Goal: Answer question/provide support: Share knowledge or assist other users

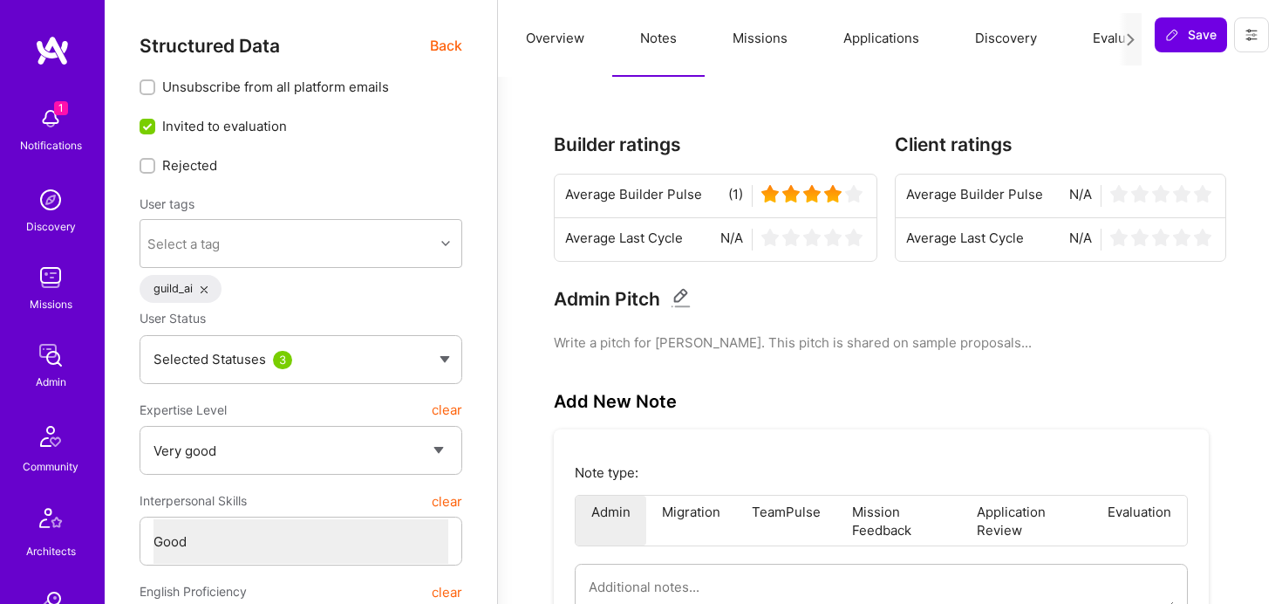
select select "5"
select select "4"
select select "7"
select select "6"
select select "US"
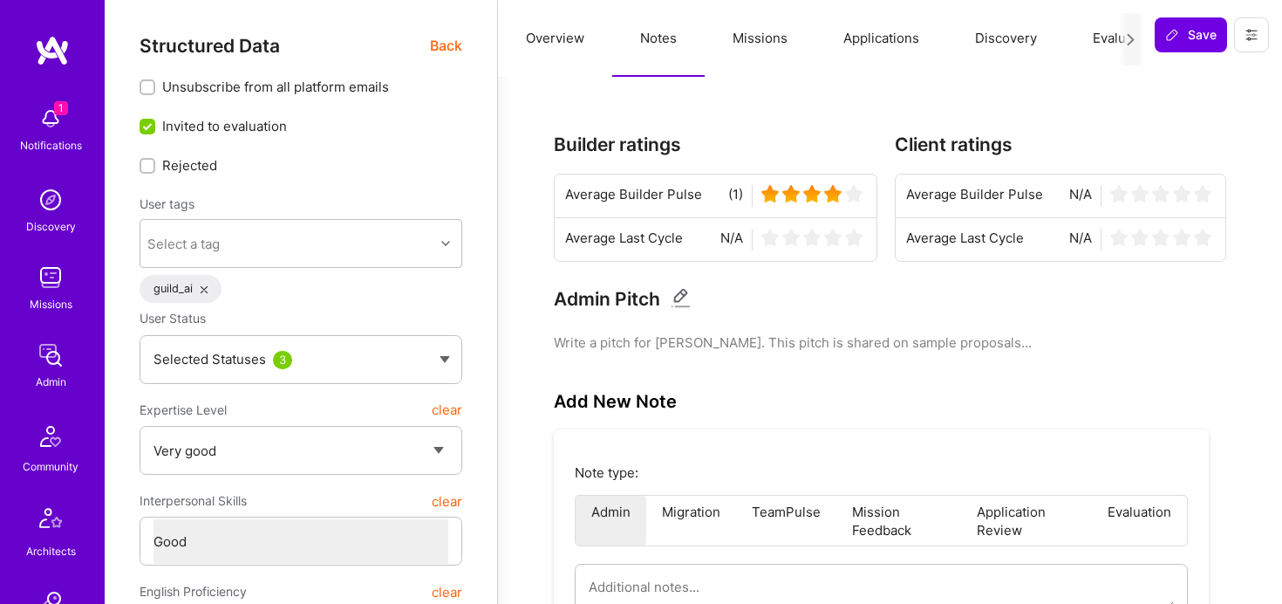
select select "Right Now"
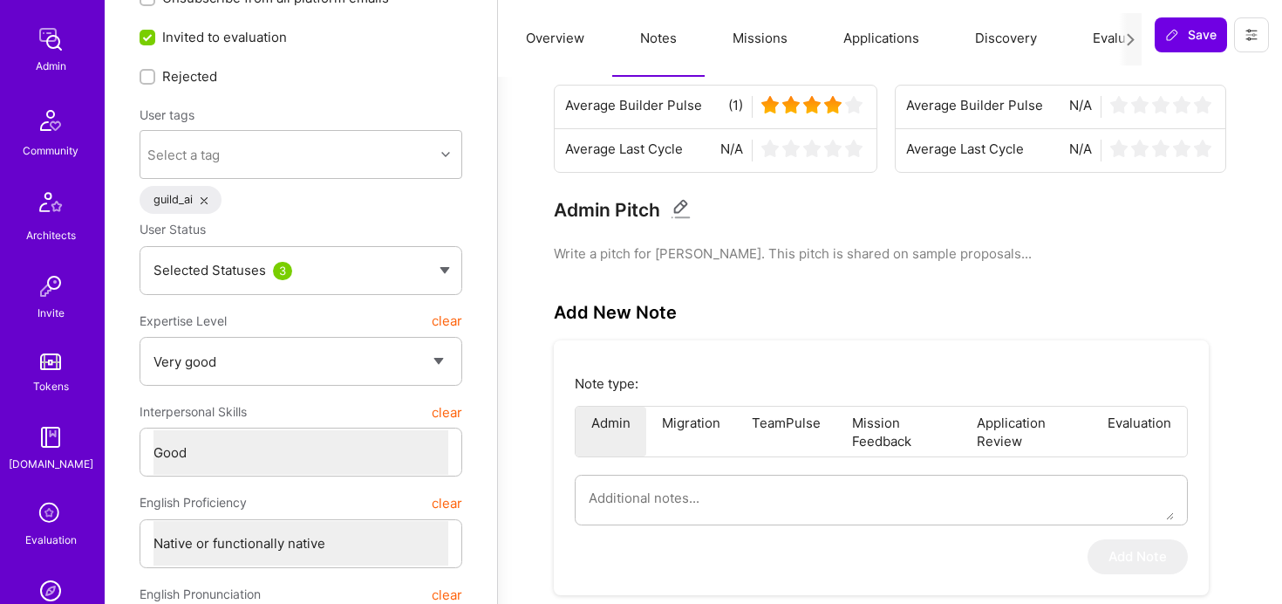
scroll to position [480, 0]
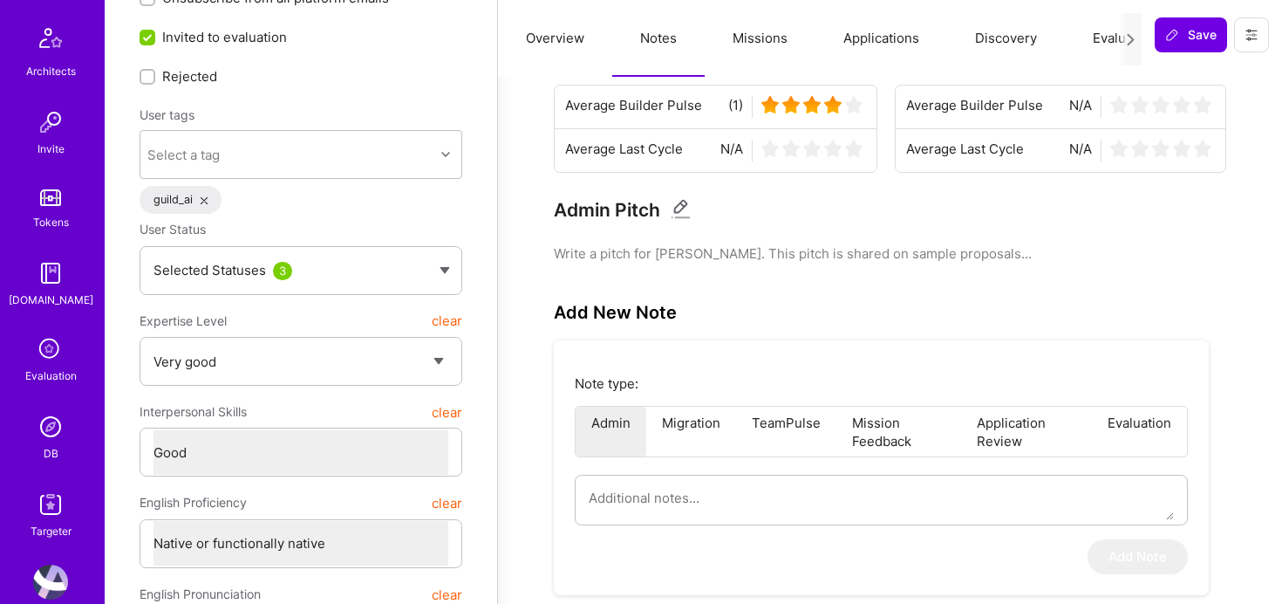
click at [53, 427] on img at bounding box center [50, 426] width 35 height 35
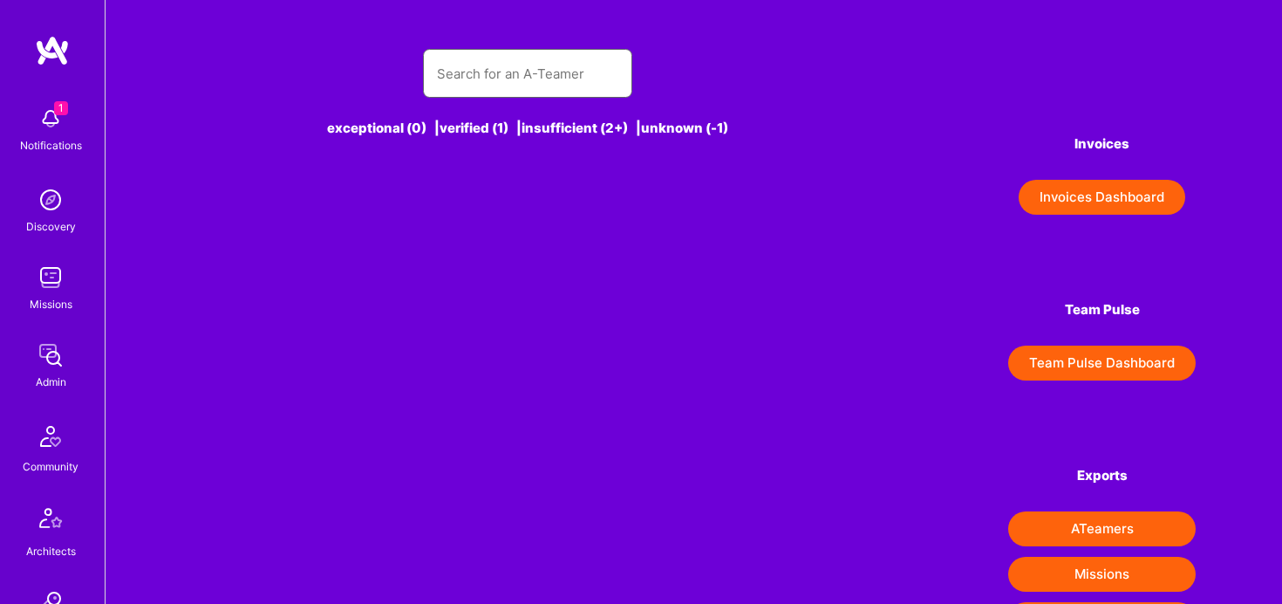
click at [519, 66] on input "text" at bounding box center [527, 73] width 181 height 44
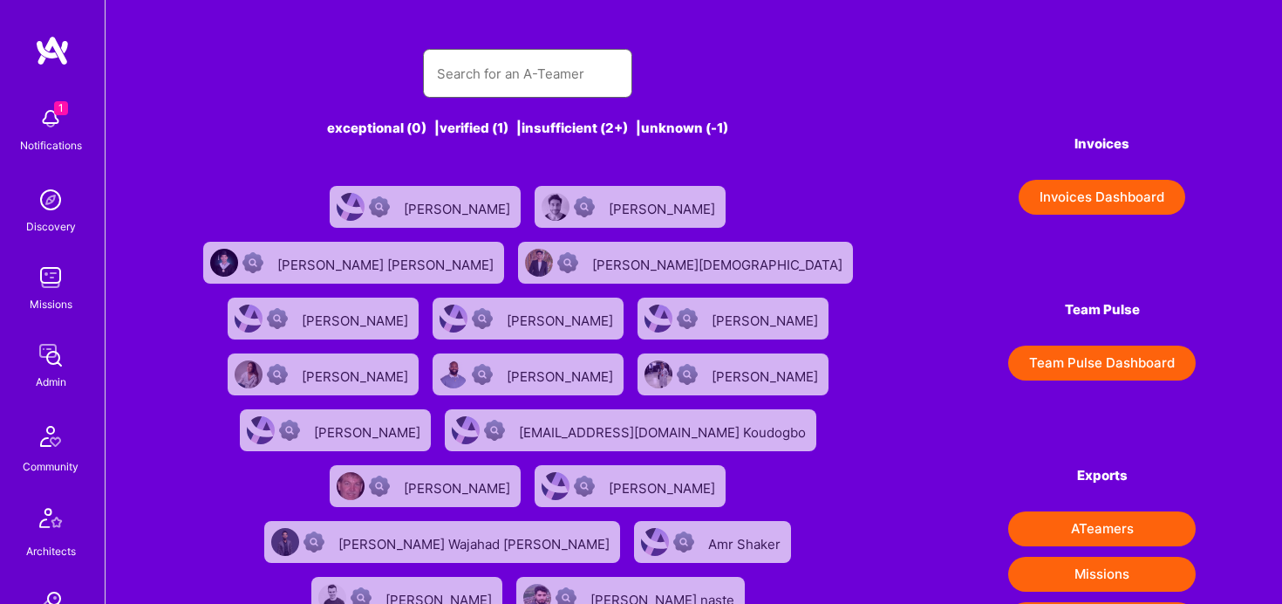
paste input "[PERSON_NAME][EMAIL_ADDRESS]"
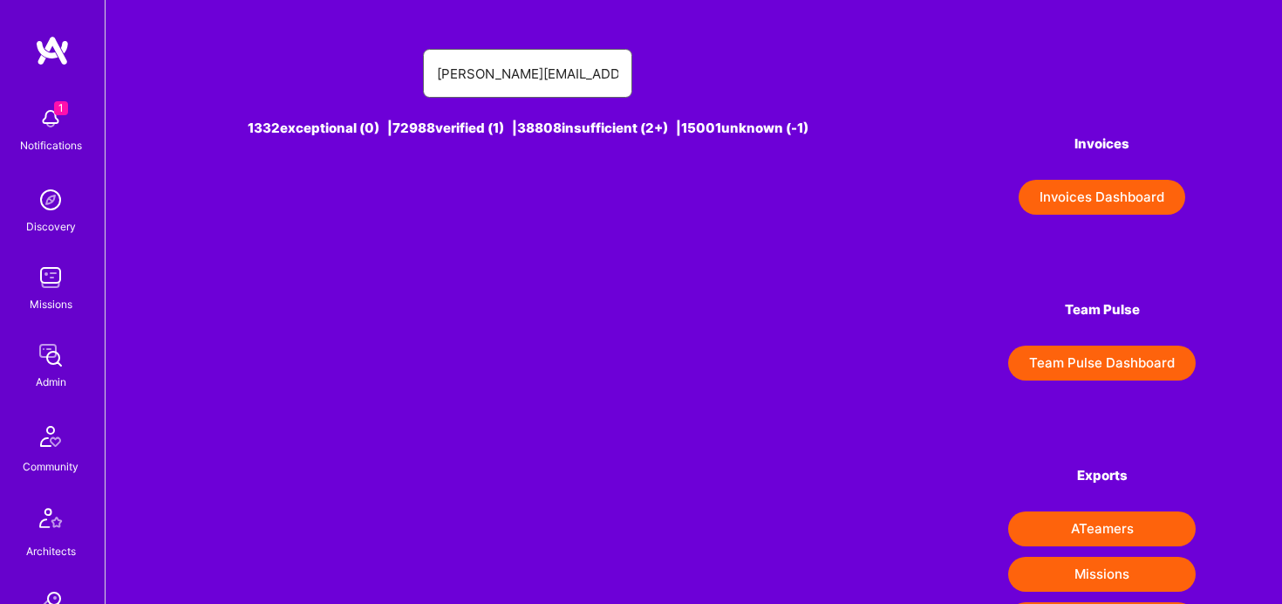
click at [513, 61] on input "[PERSON_NAME][EMAIL_ADDRESS]" at bounding box center [527, 73] width 181 height 44
paste input "[PERSON_NAME]"
click at [468, 77] on input "[PERSON_NAME]" at bounding box center [527, 73] width 181 height 44
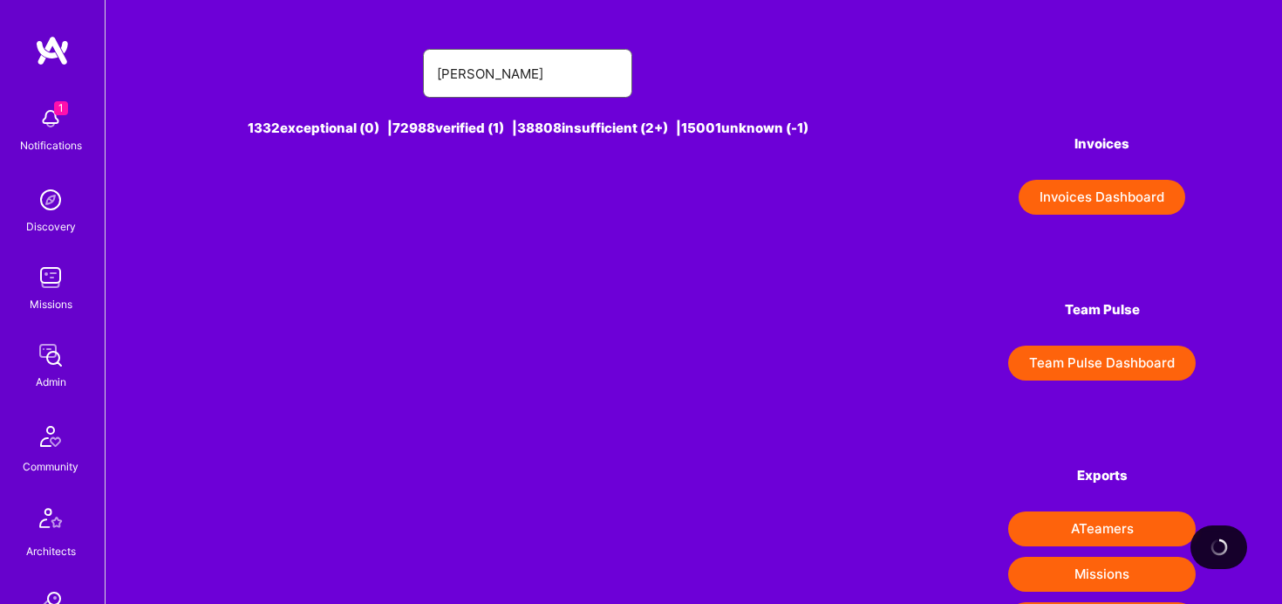
type input "[PERSON_NAME]"
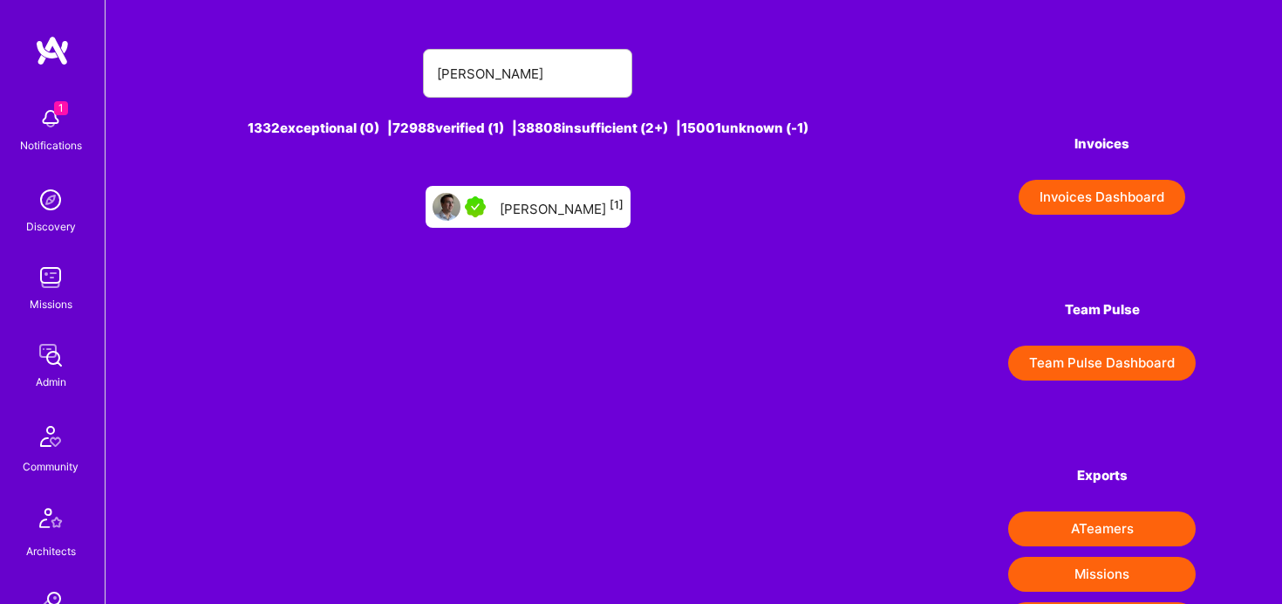
click at [524, 222] on div "[PERSON_NAME] Save [1]" at bounding box center [528, 207] width 205 height 42
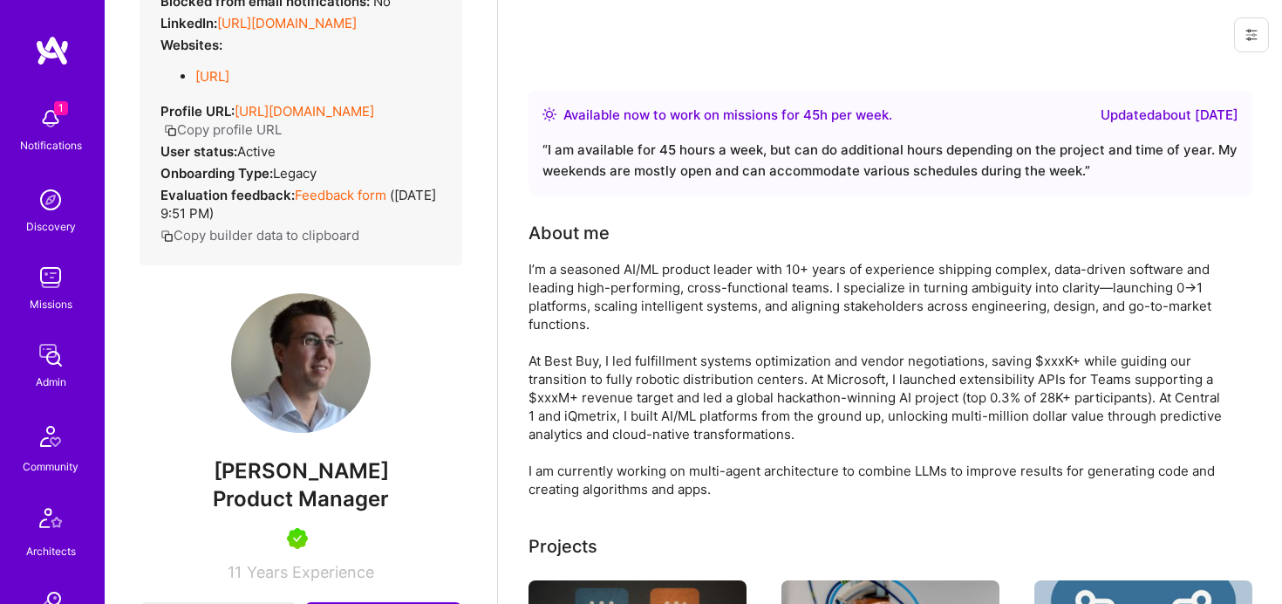
scroll to position [315, 0]
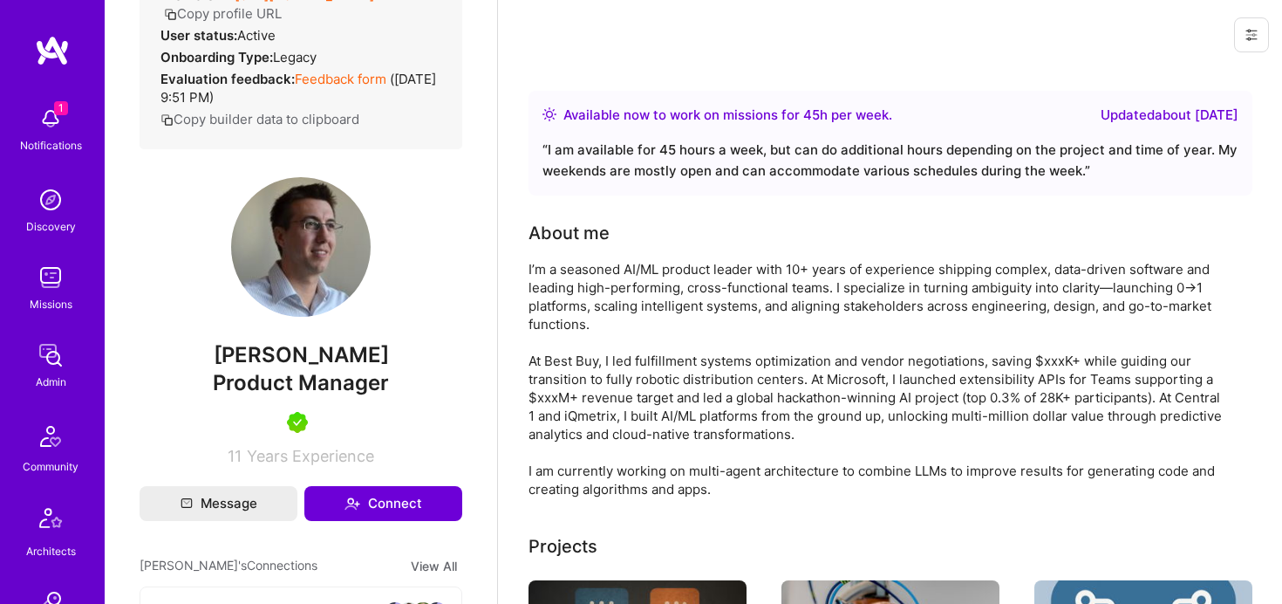
click at [305, 395] on span "Product Manager" at bounding box center [301, 382] width 176 height 25
copy span "Product Manager"
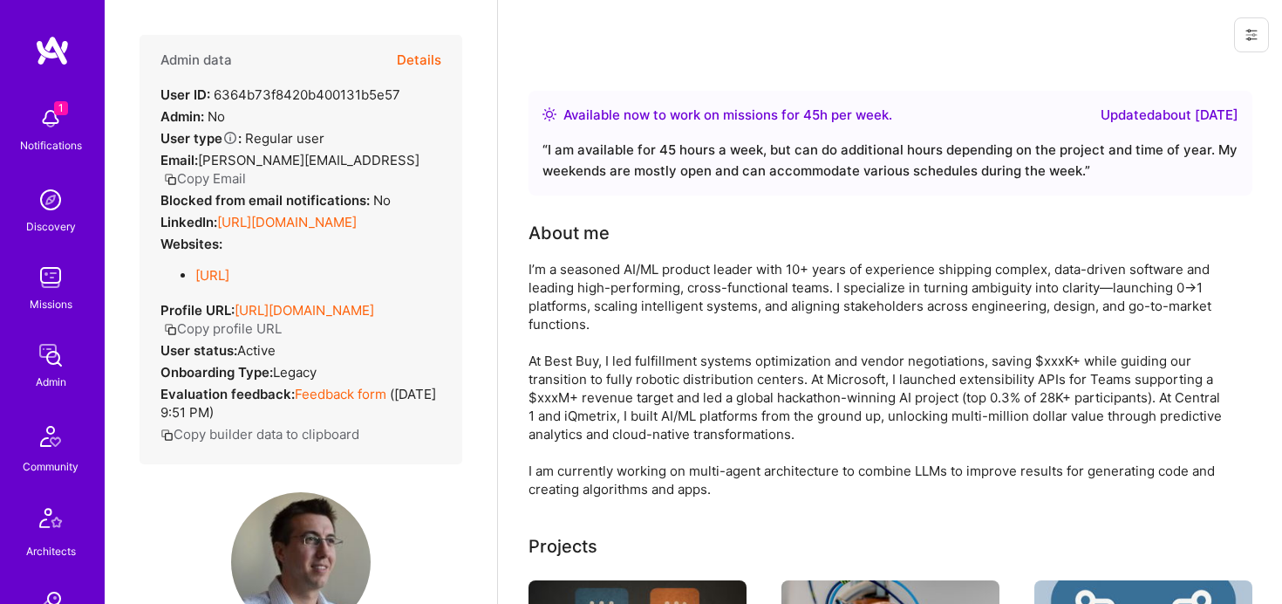
click at [429, 55] on button "Details" at bounding box center [419, 60] width 44 height 51
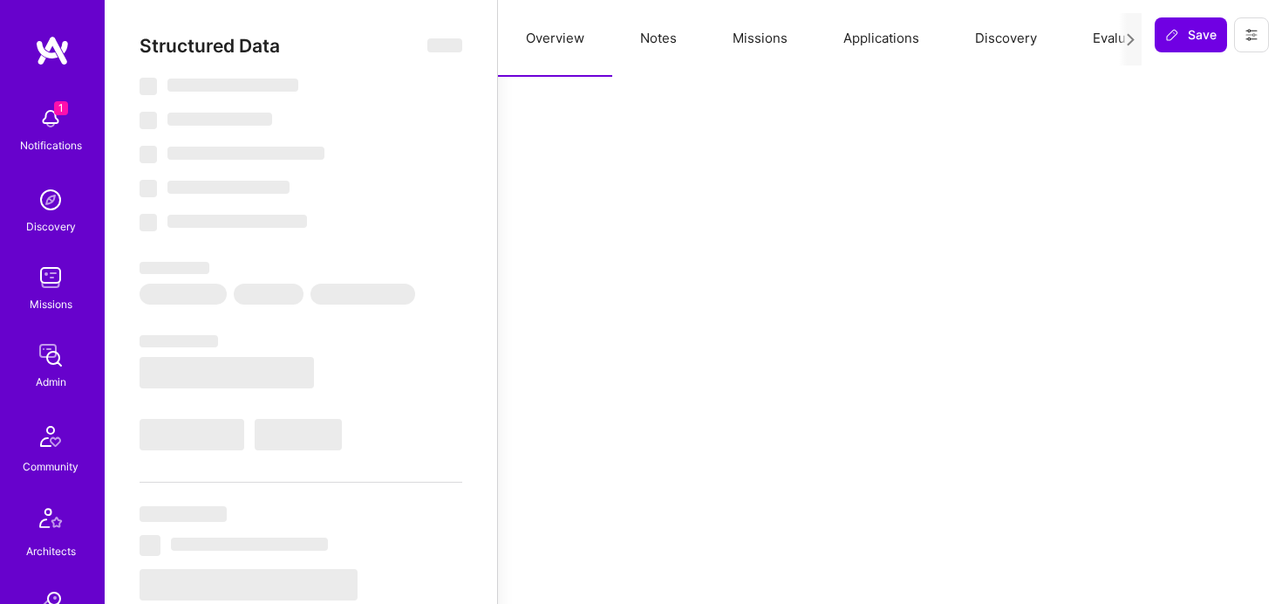
click at [644, 34] on button "Notes" at bounding box center [658, 38] width 92 height 77
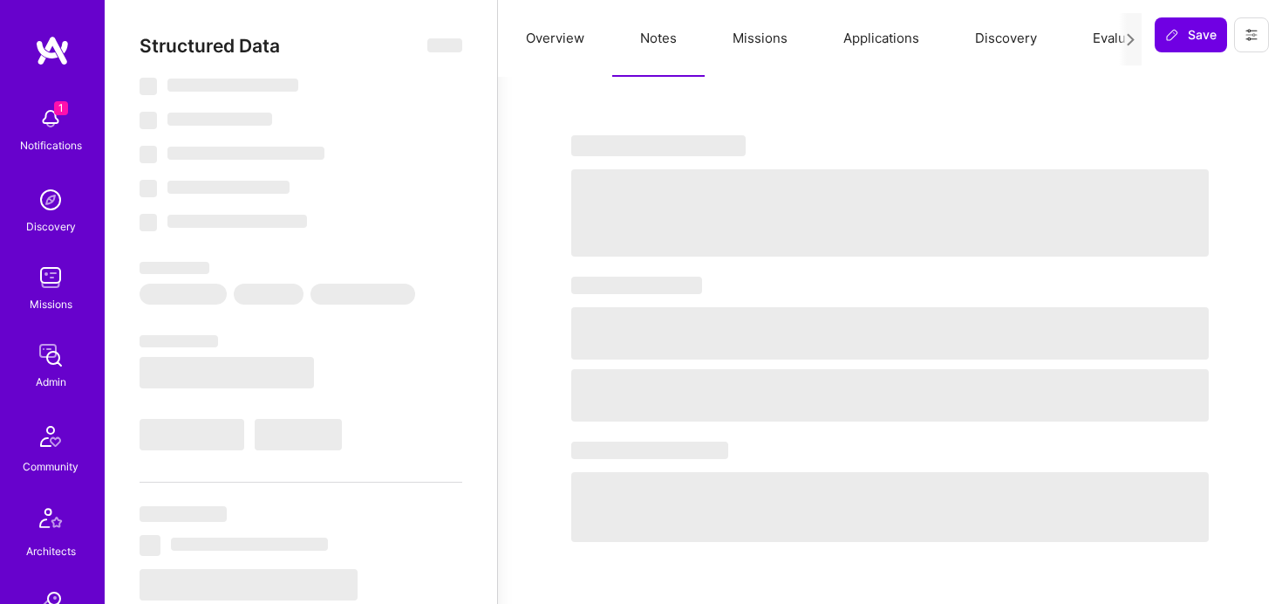
type textarea "x"
select select "Right Now"
select select "5"
select select "7"
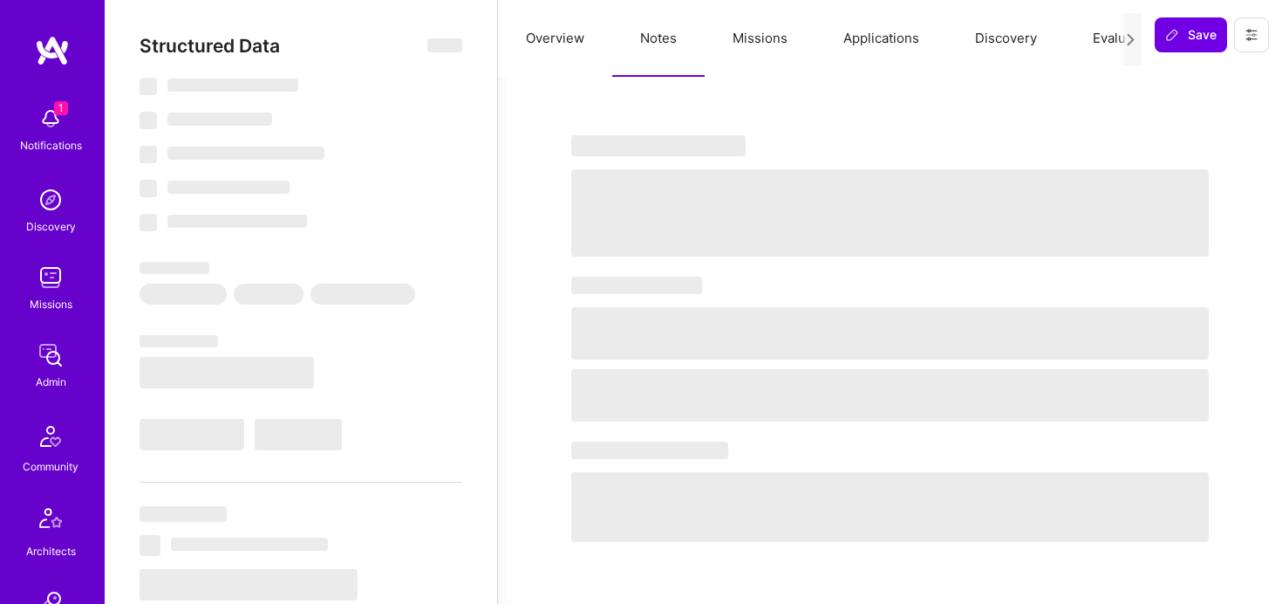
select select "7"
select select "CA"
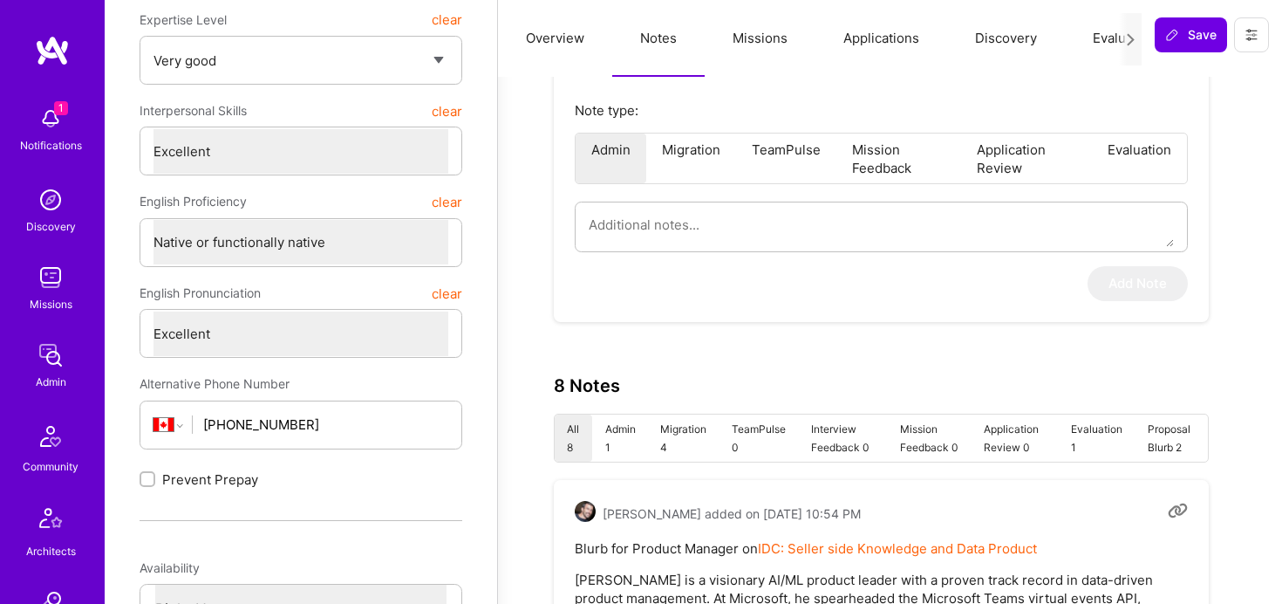
scroll to position [358, 0]
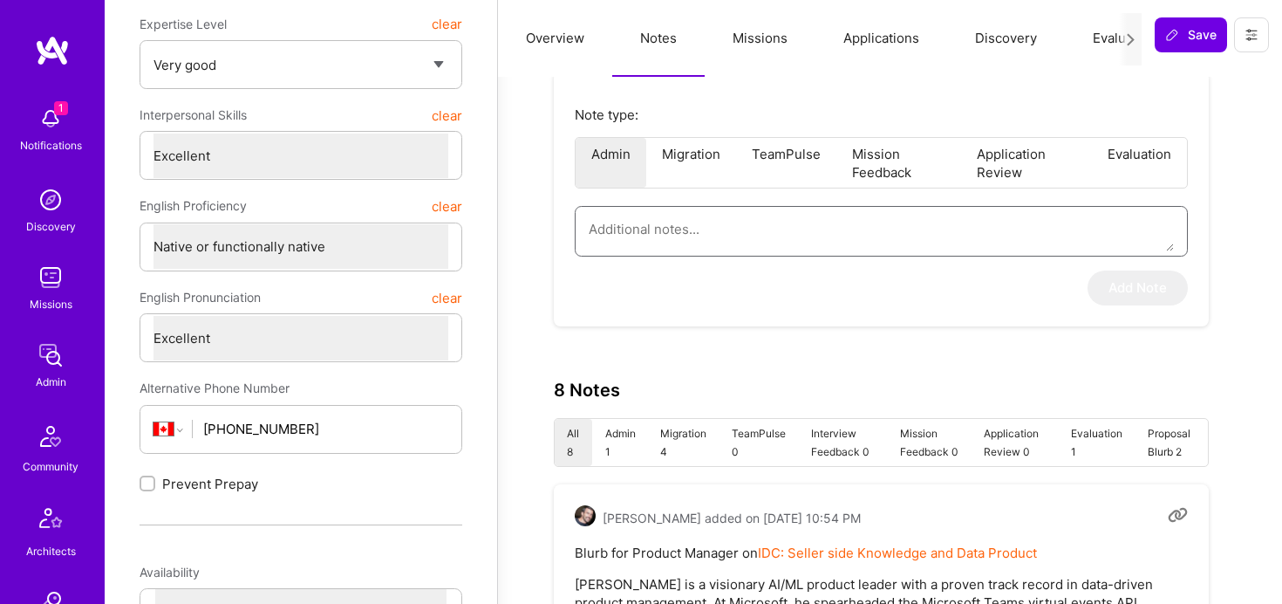
click at [735, 221] on textarea at bounding box center [881, 229] width 585 height 44
paste textarea "This is a summary of the application form submitted by [PERSON_NAME] Save to th…"
type textarea "x"
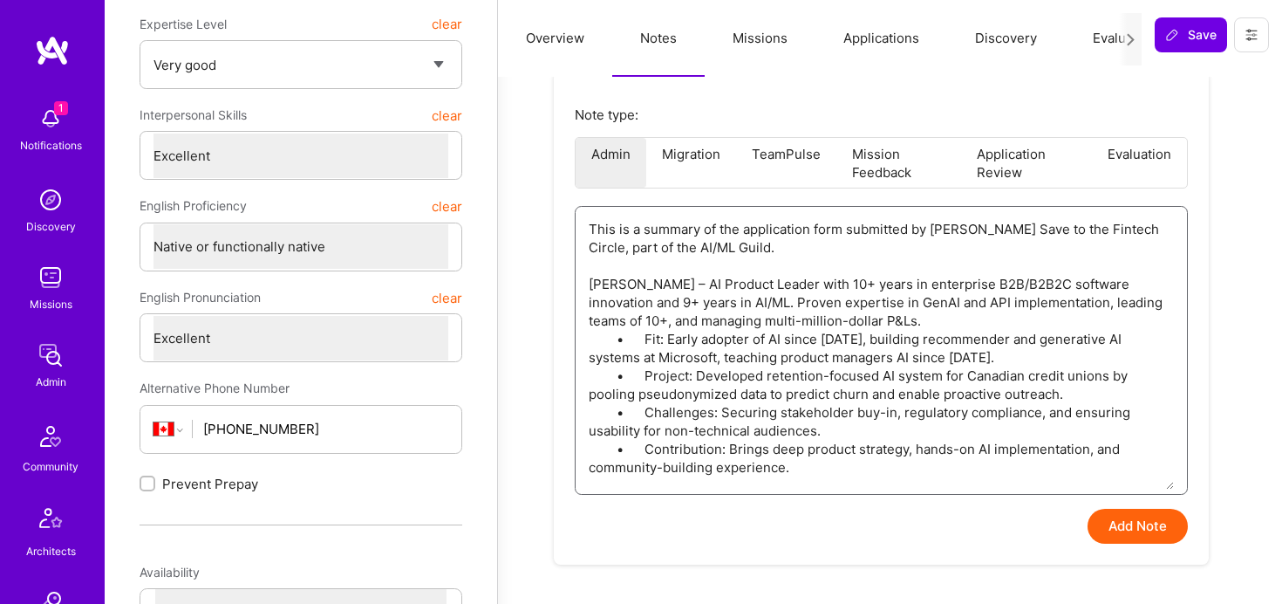
type textarea "This is a summary of the application form submitted by [PERSON_NAME] Save to th…"
click at [1130, 522] on button "Add Note" at bounding box center [1138, 526] width 100 height 35
type textarea "x"
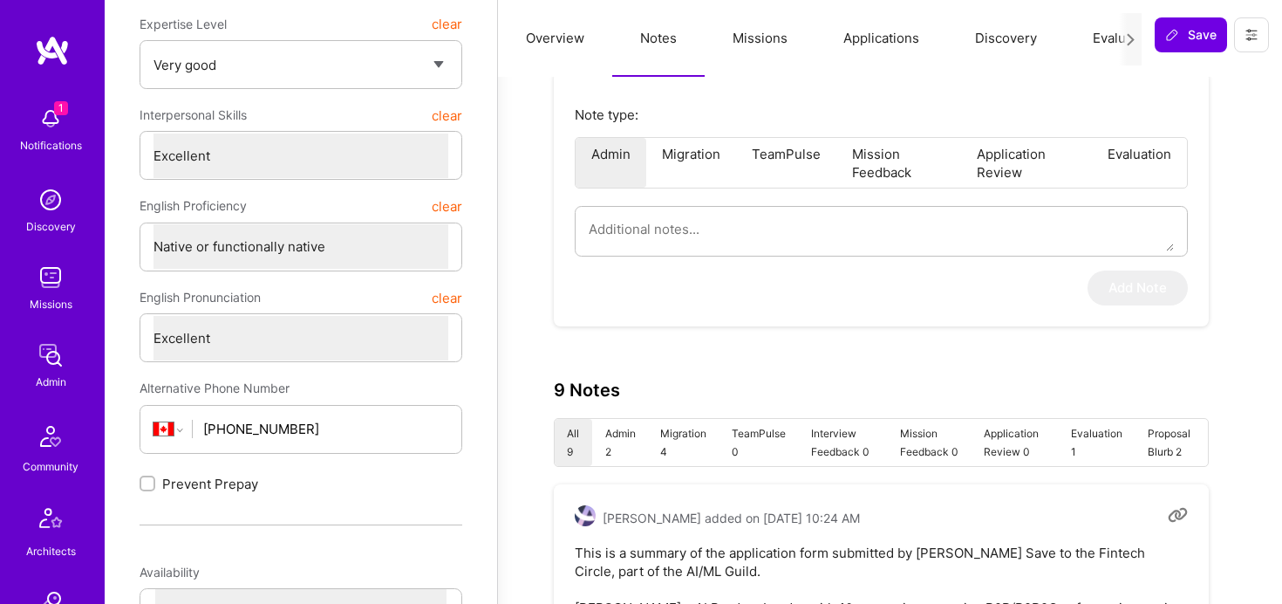
scroll to position [0, 40]
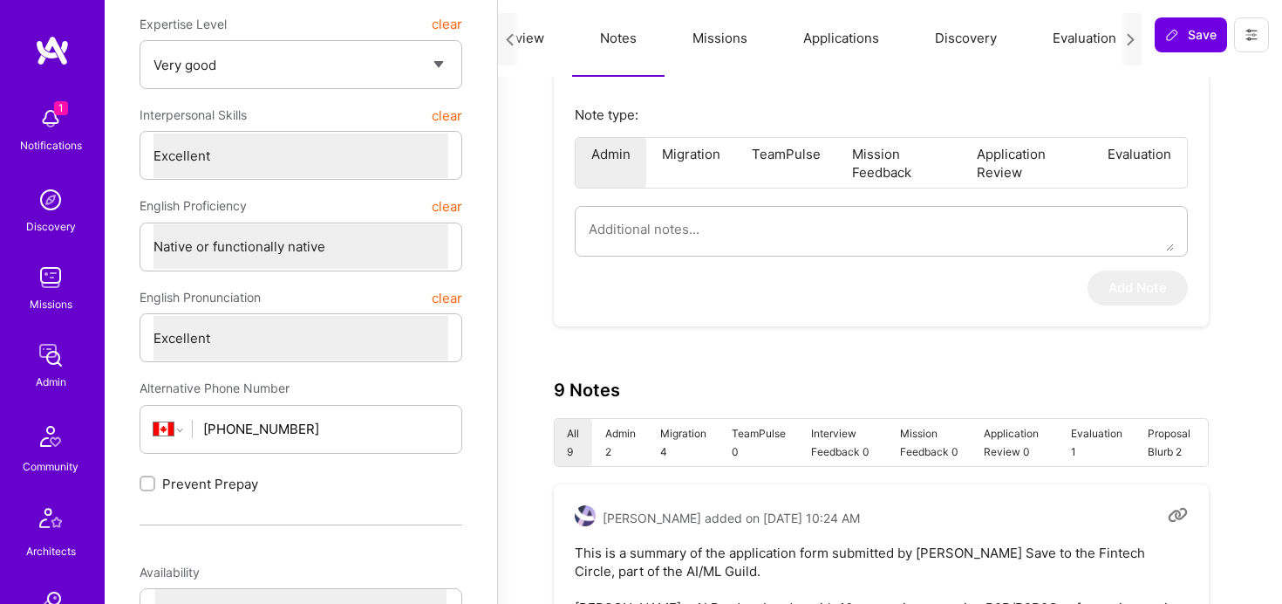
click at [1071, 30] on button "Evaluation" at bounding box center [1085, 38] width 120 height 77
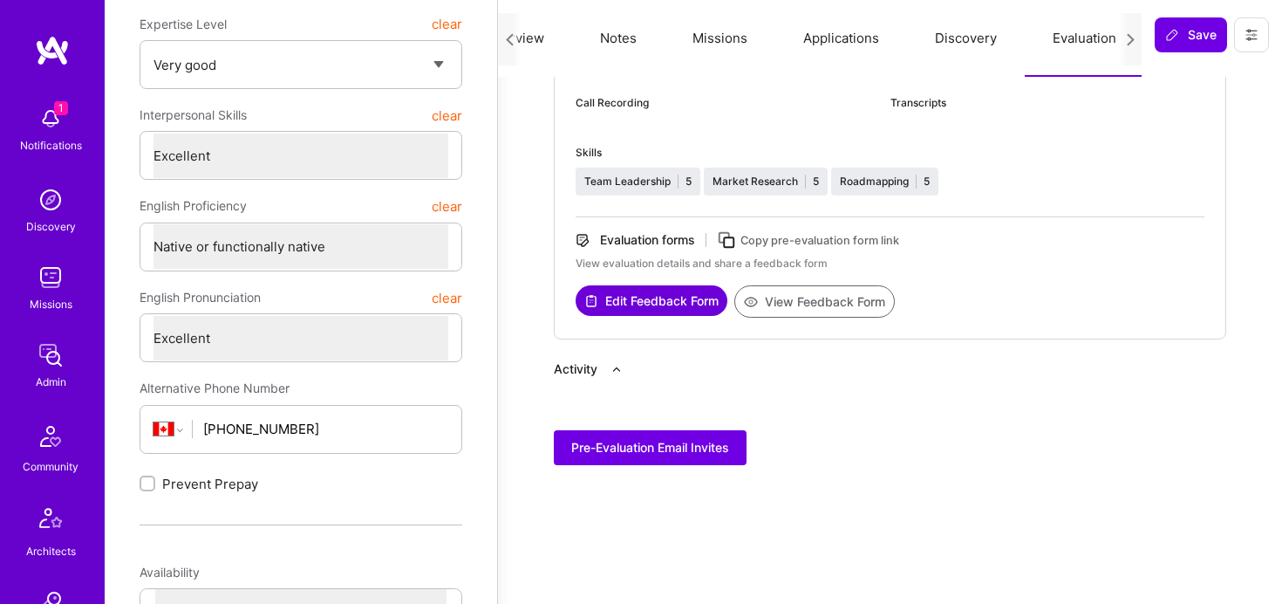
scroll to position [391, 0]
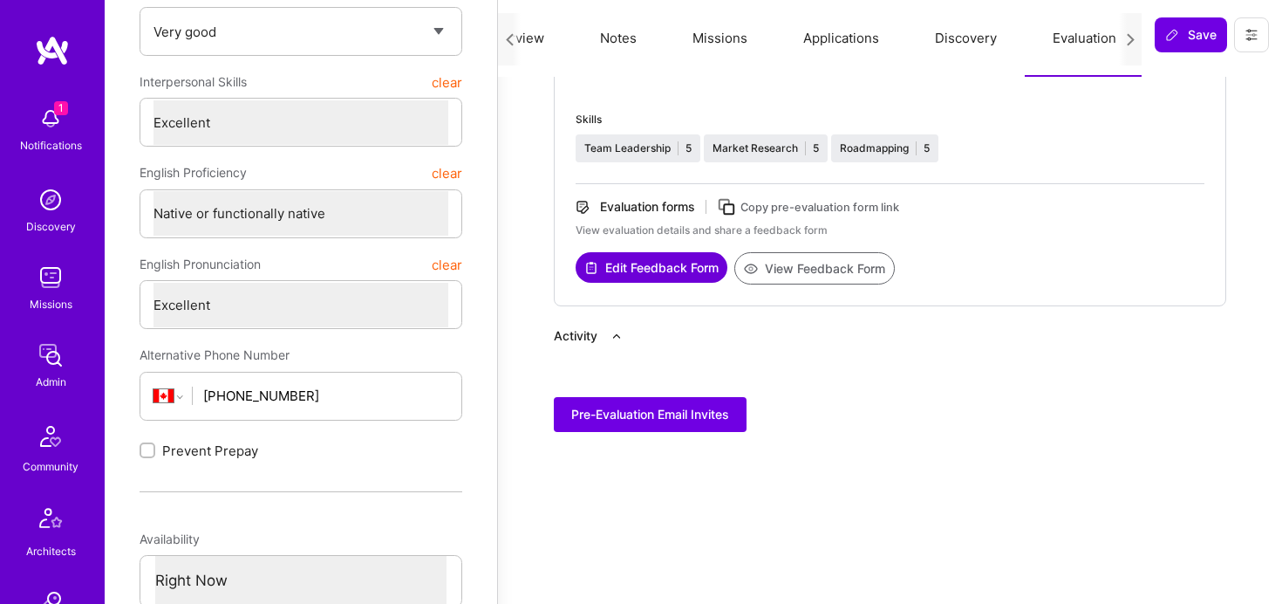
click at [822, 262] on button "View Feedback Form" at bounding box center [815, 268] width 161 height 32
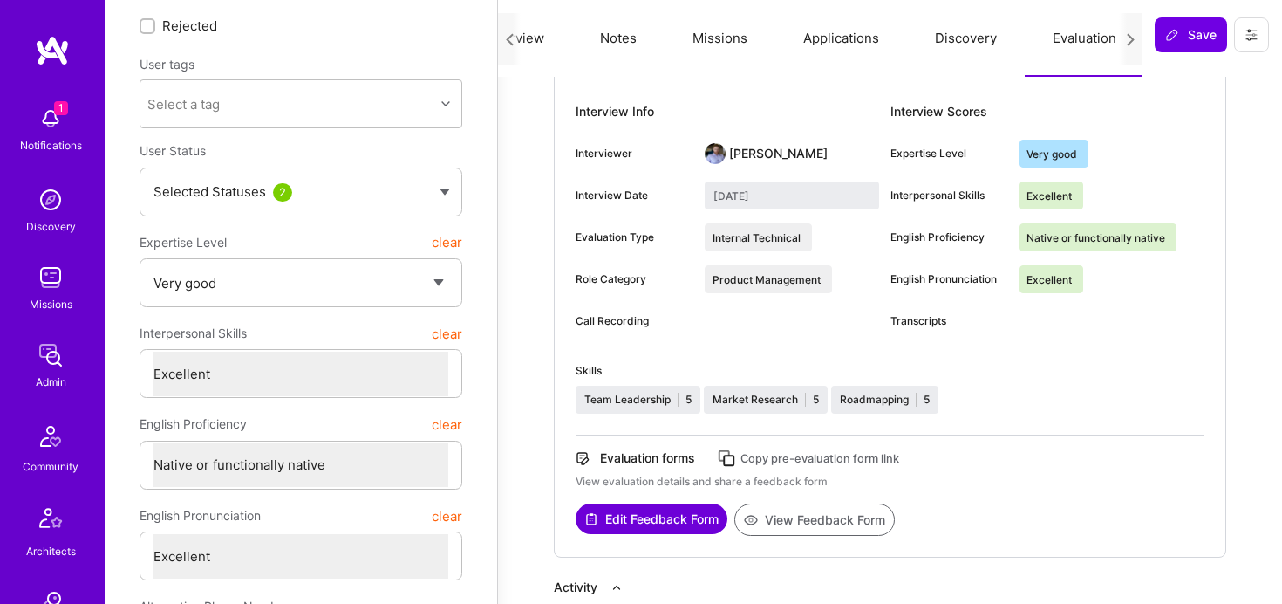
scroll to position [0, 0]
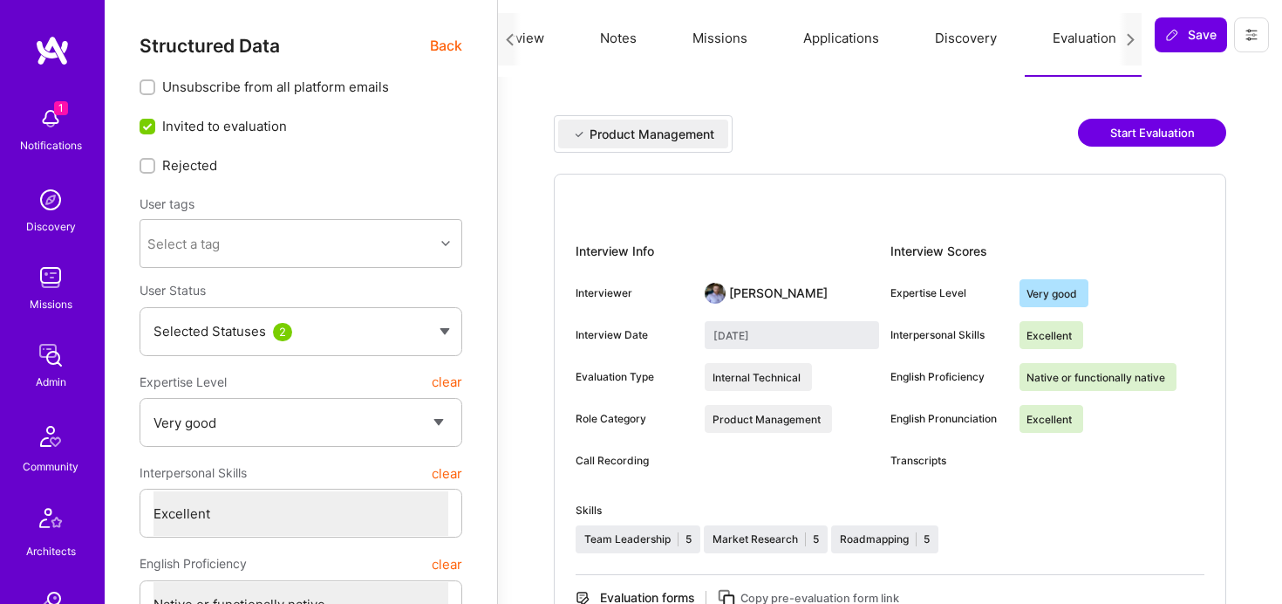
click at [444, 54] on span "Back" at bounding box center [446, 46] width 32 height 22
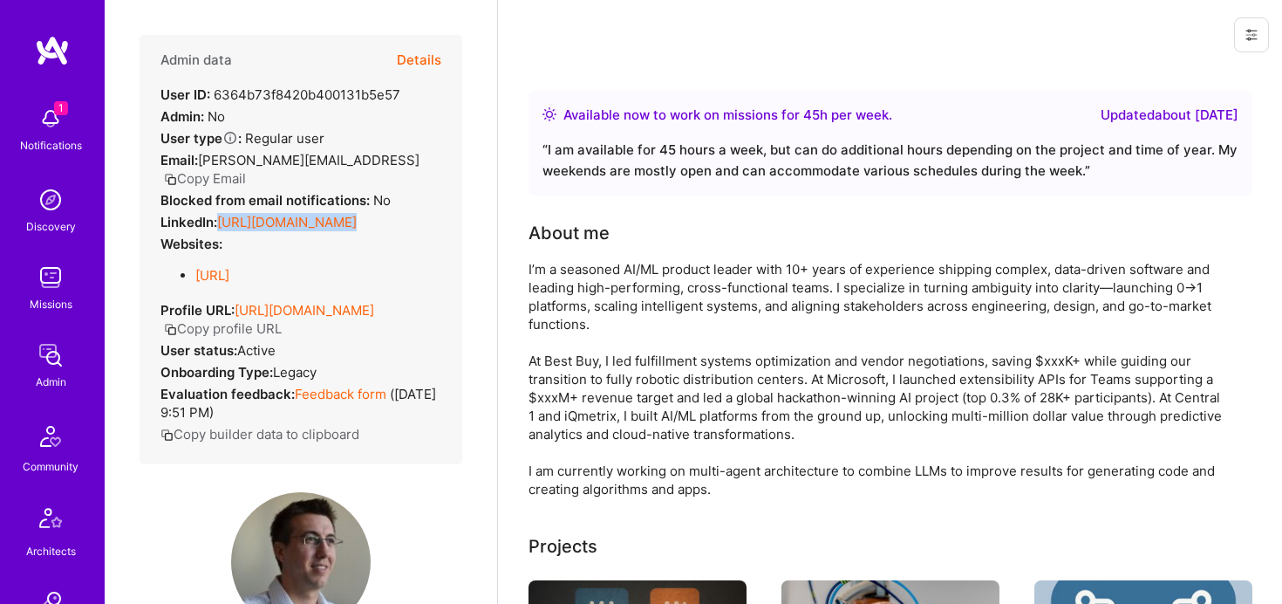
drag, startPoint x: 217, startPoint y: 219, endPoint x: 432, endPoint y: 229, distance: 214.9
click at [431, 229] on div "Admin data Details User ID: 6364b73f8420b400131b5e57 Admin: No User type Regula…" at bounding box center [301, 249] width 323 height 429
copy div "[URL][DOMAIN_NAME]"
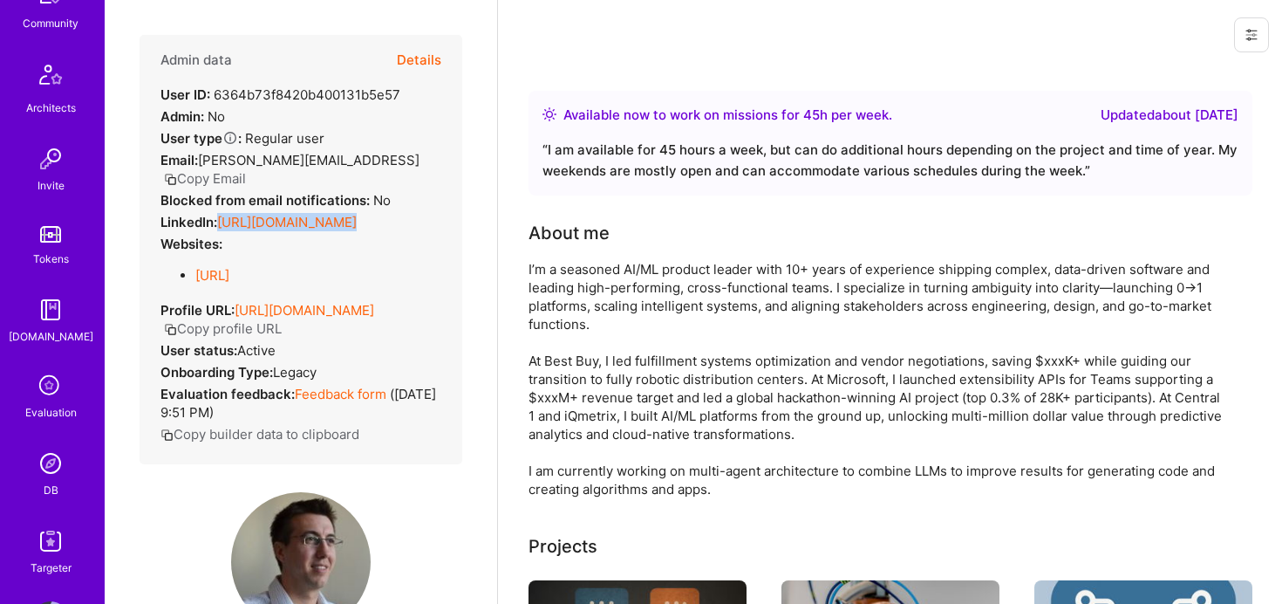
scroll to position [509, 0]
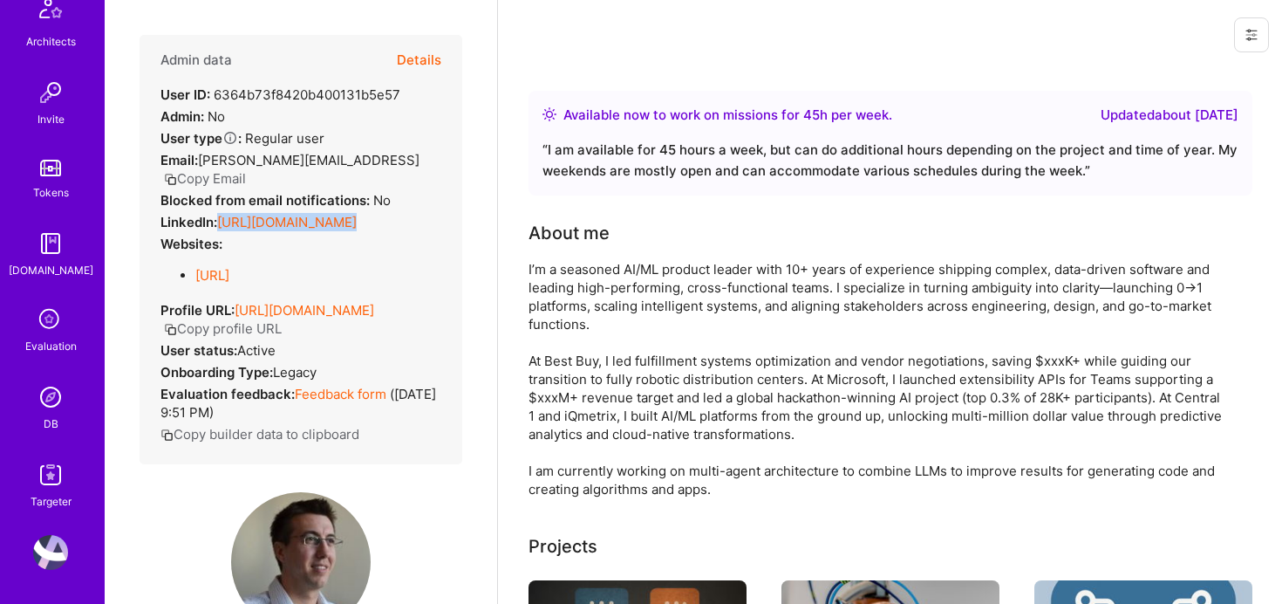
click at [51, 407] on img at bounding box center [50, 397] width 35 height 35
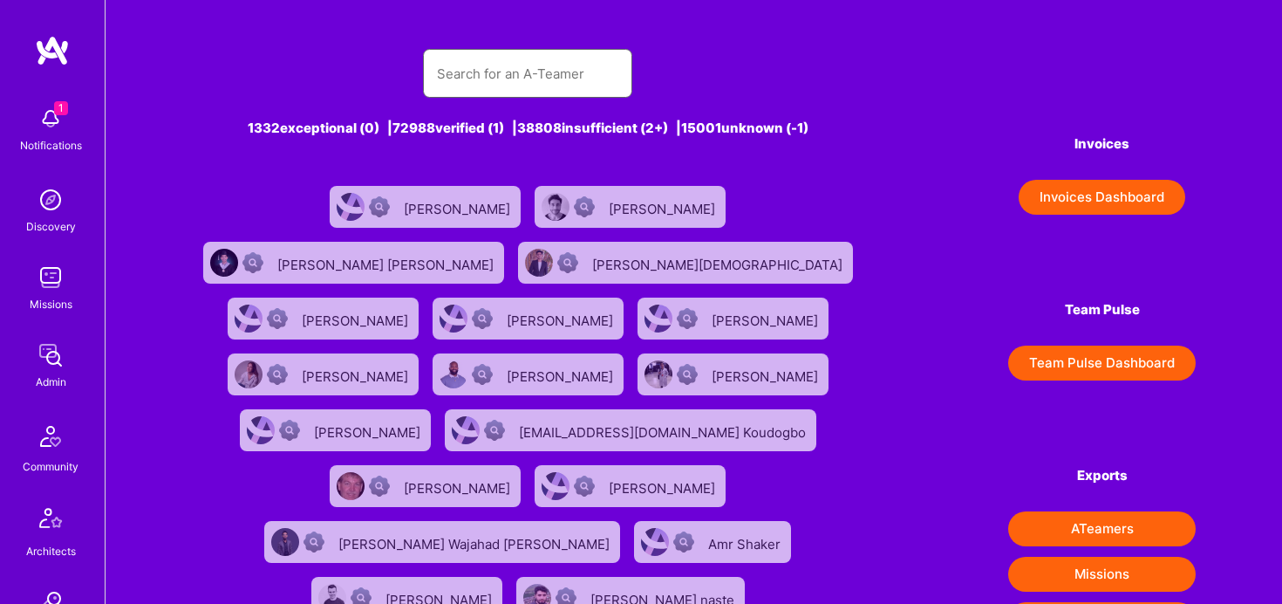
click at [482, 59] on input "text" at bounding box center [527, 73] width 181 height 44
paste input "[PERSON_NAME]"
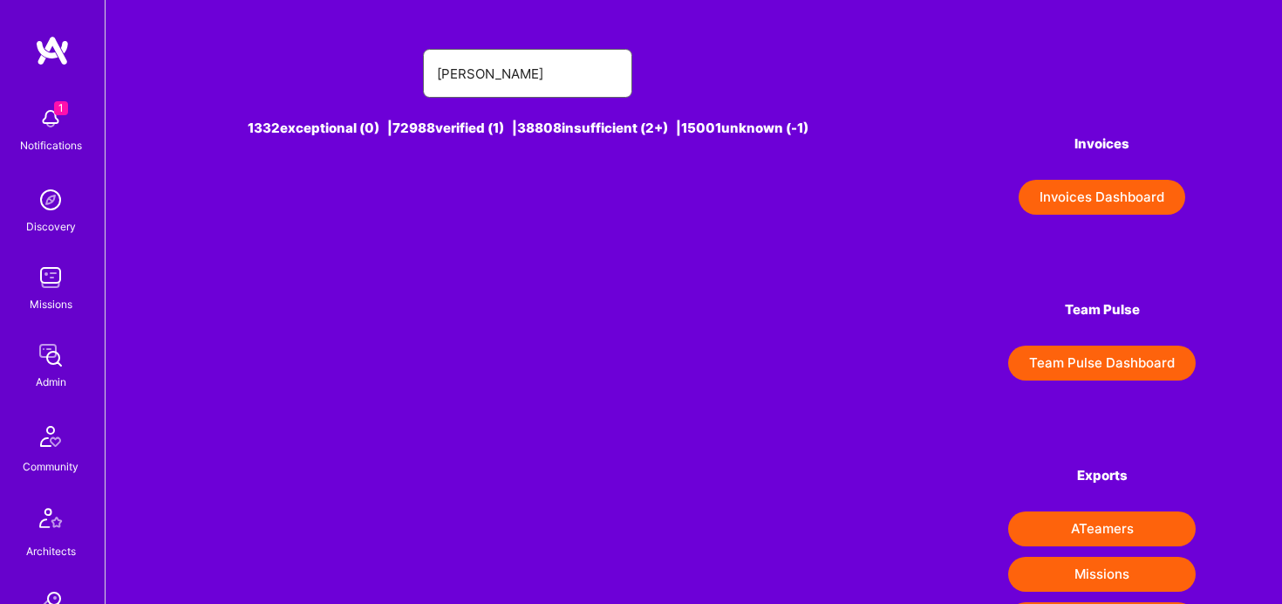
drag, startPoint x: 511, startPoint y: 73, endPoint x: 635, endPoint y: 73, distance: 123.9
click at [635, 73] on div "[PERSON_NAME]" at bounding box center [528, 73] width 673 height 49
click at [561, 65] on input "[PERSON_NAME]" at bounding box center [527, 73] width 181 height 44
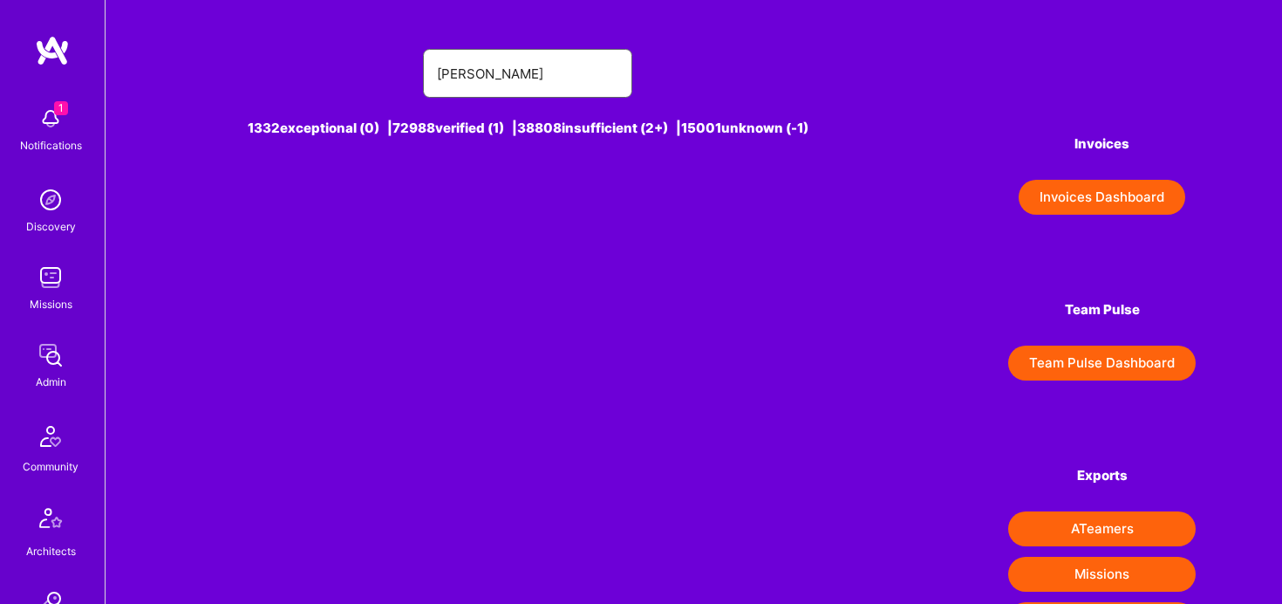
paste input "[EMAIL_ADDRESS][DOMAIN_NAME]"
click at [561, 65] on input "[PERSON_NAME] [PERSON_NAME][EMAIL_ADDRESS][DOMAIN_NAME]" at bounding box center [527, 73] width 181 height 44
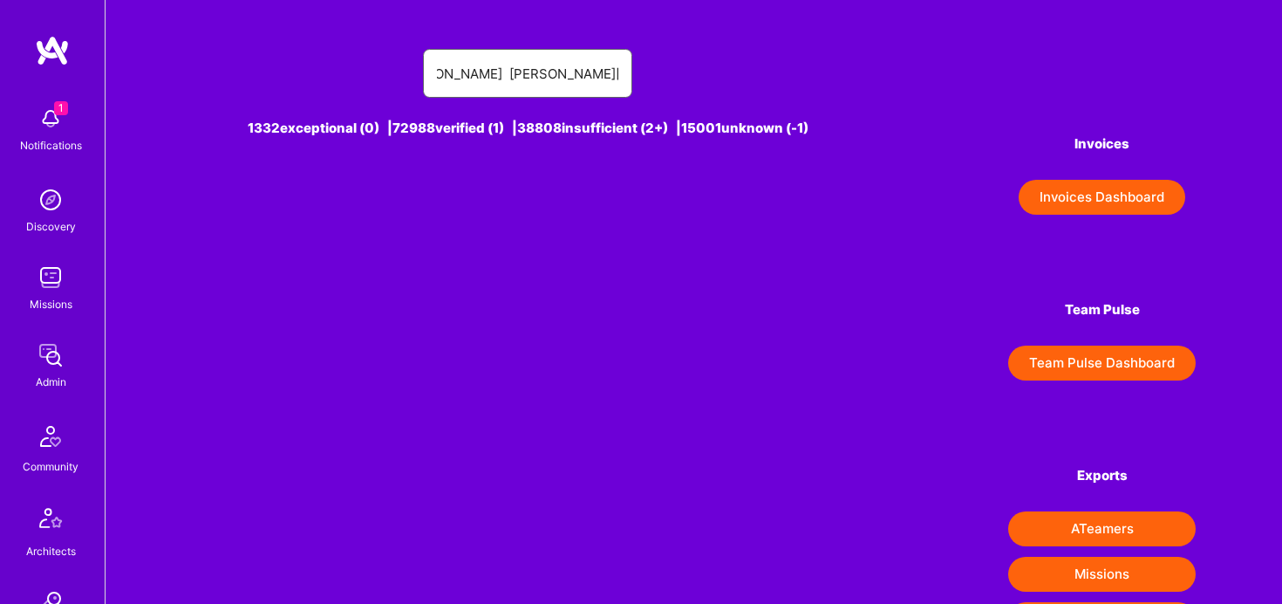
paste input "text"
click at [442, 73] on input "[EMAIL_ADDRESS][DOMAIN_NAME]" at bounding box center [527, 73] width 181 height 44
type input "[EMAIL_ADDRESS][DOMAIN_NAME]"
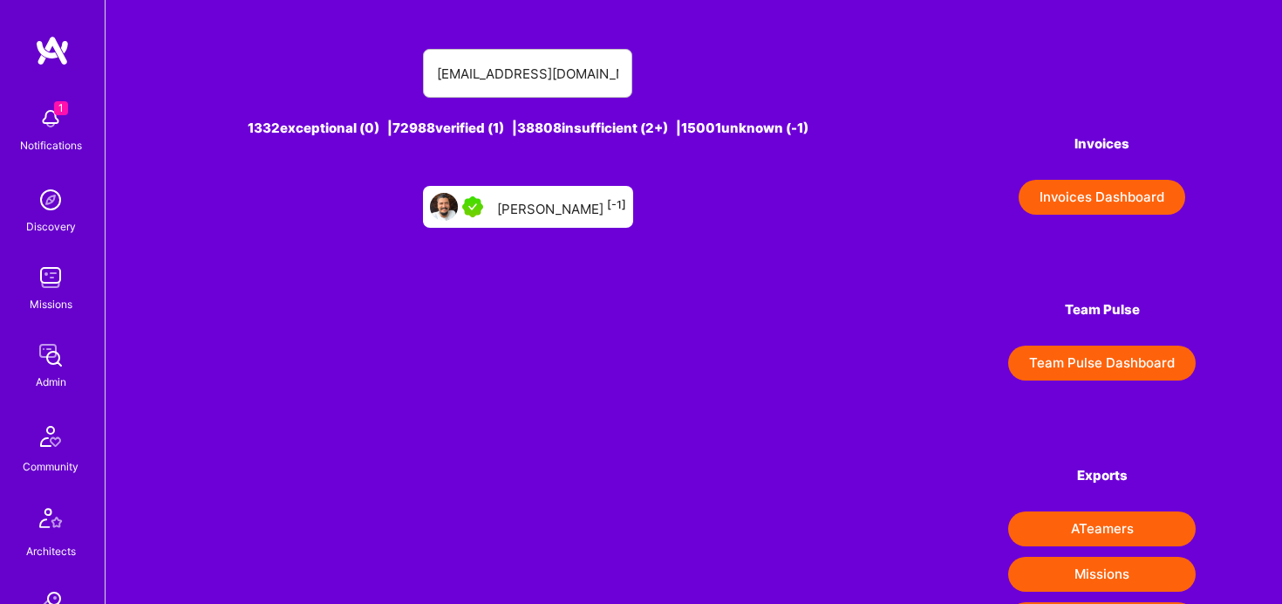
click at [562, 202] on div "[PERSON_NAME] [-1]" at bounding box center [561, 206] width 129 height 23
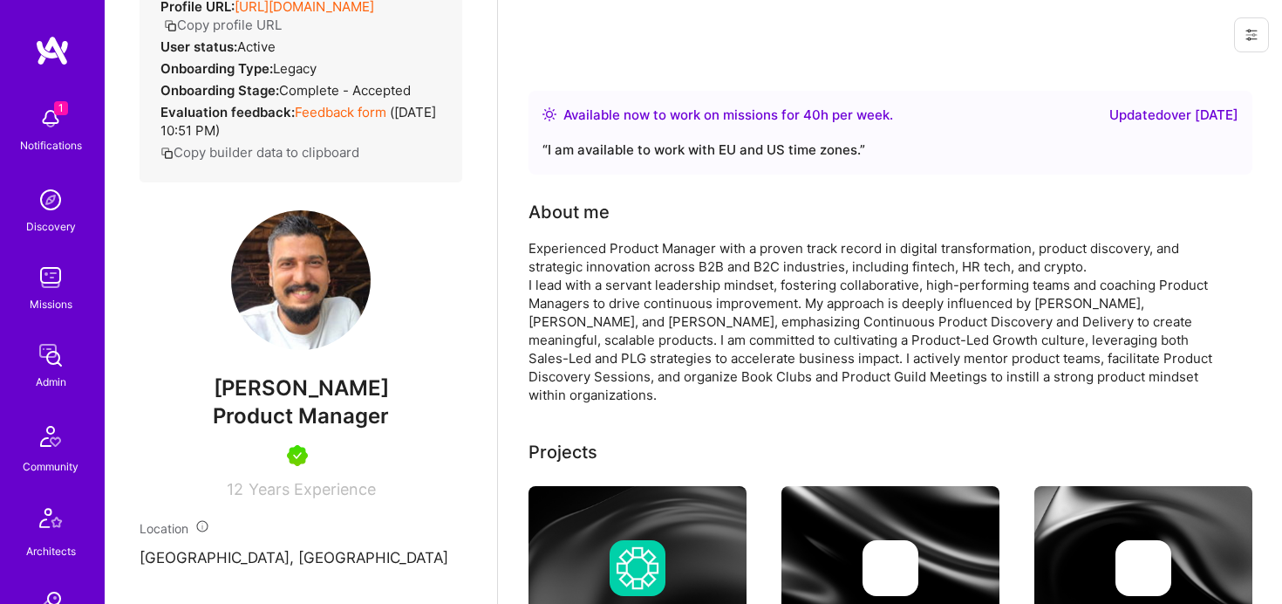
scroll to position [307, 0]
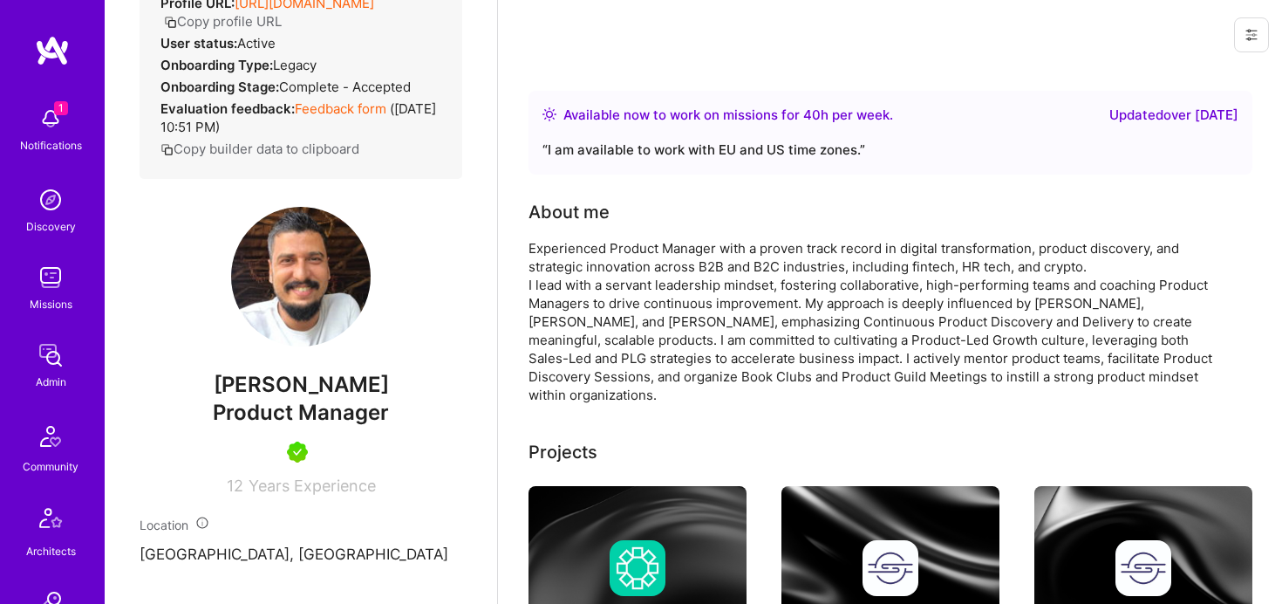
click at [296, 398] on span "[PERSON_NAME]" at bounding box center [301, 385] width 323 height 26
copy span "[PERSON_NAME]"
click at [333, 425] on span "Product Manager" at bounding box center [301, 412] width 176 height 25
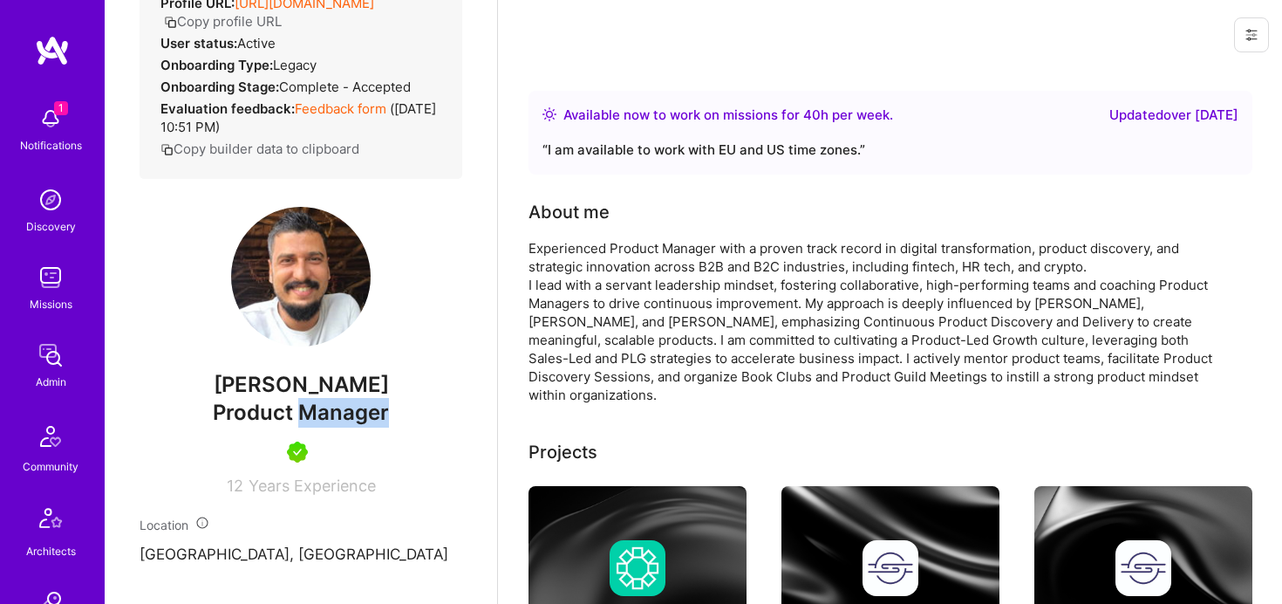
click at [333, 425] on span "Product Manager" at bounding box center [301, 412] width 176 height 25
copy span "Product Manager"
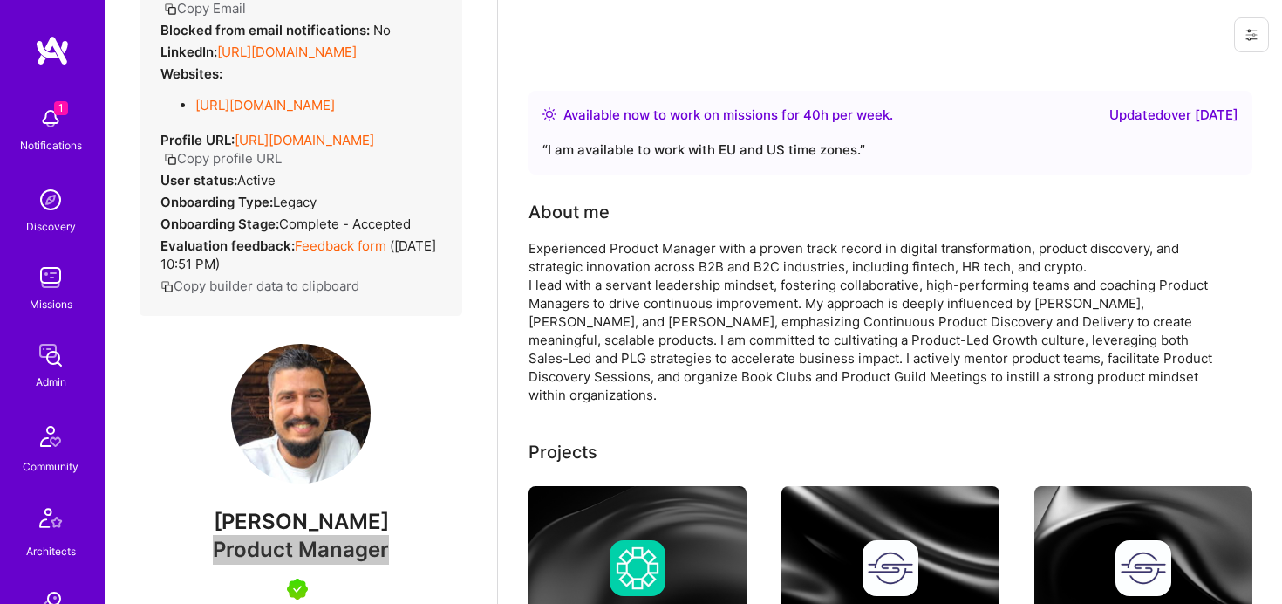
scroll to position [92, 0]
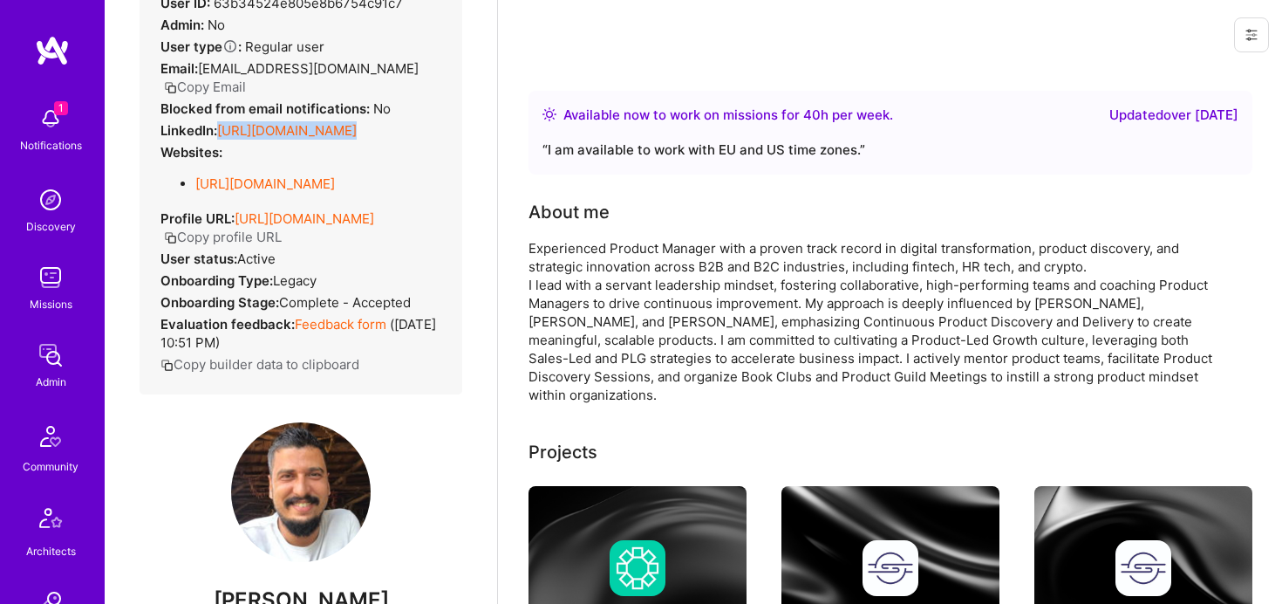
drag, startPoint x: 219, startPoint y: 110, endPoint x: 473, endPoint y: 107, distance: 253.9
click at [472, 108] on div "Admin data Details User ID: 63b34524e805e8b6754c91c7 Admin: No User type Regula…" at bounding box center [301, 302] width 393 height 604
copy div "[URL][DOMAIN_NAME]"
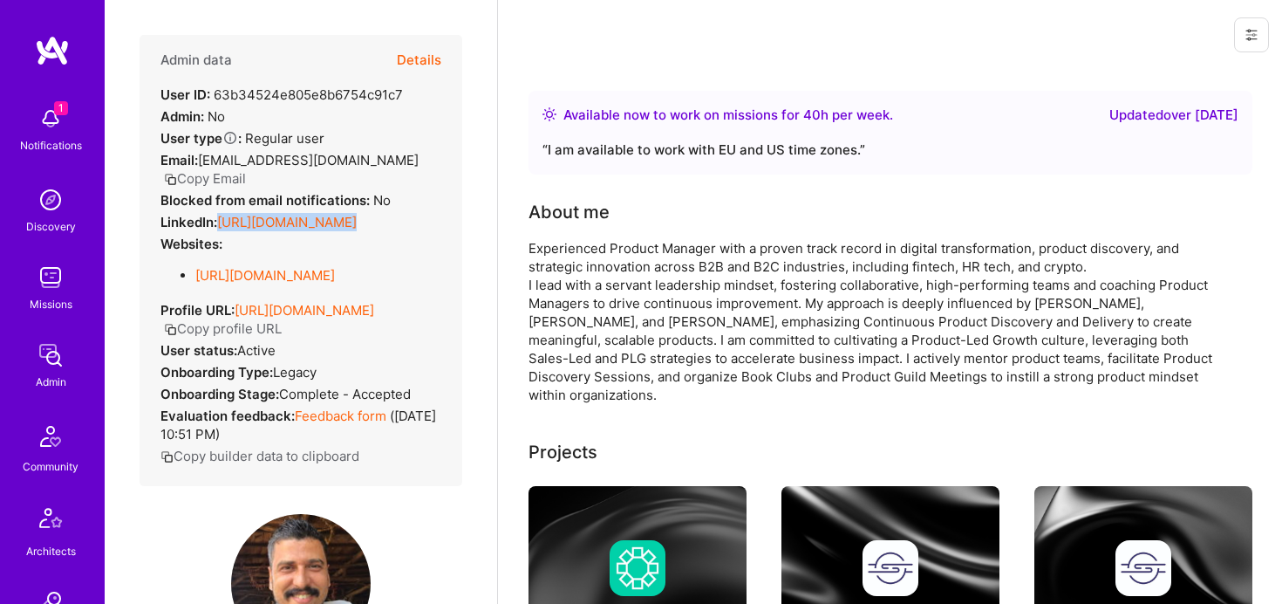
click at [419, 47] on button "Details" at bounding box center [419, 60] width 44 height 51
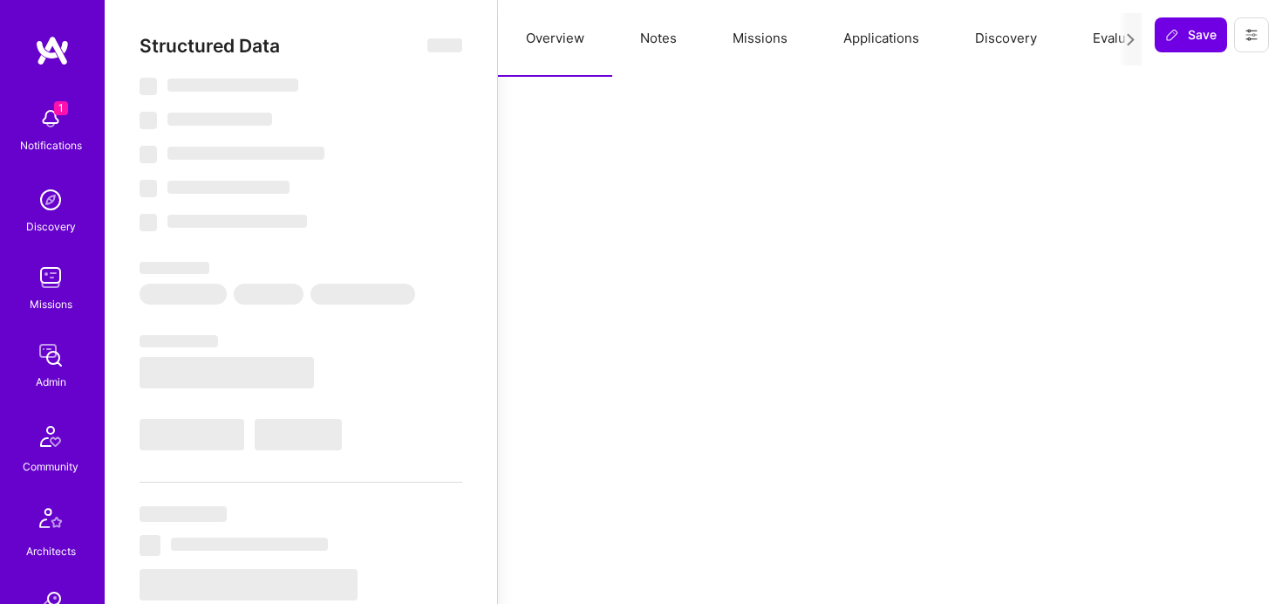
type textarea "x"
select select "Right Now"
select select "5"
select select "7"
select select "6"
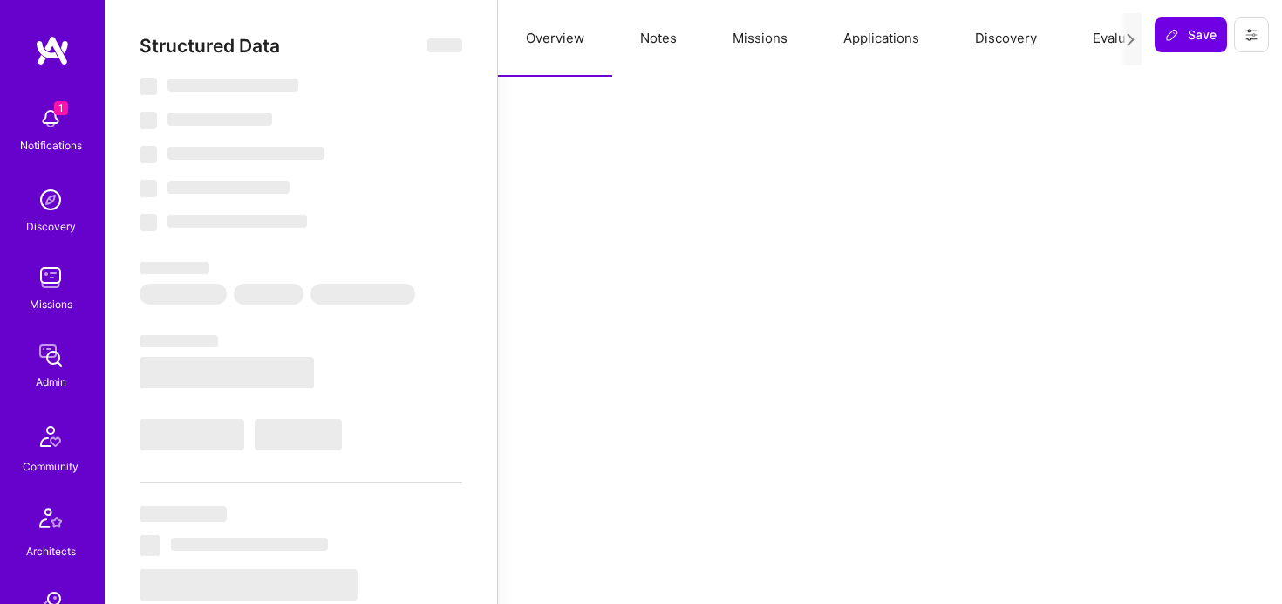
select select "7"
select select "DE"
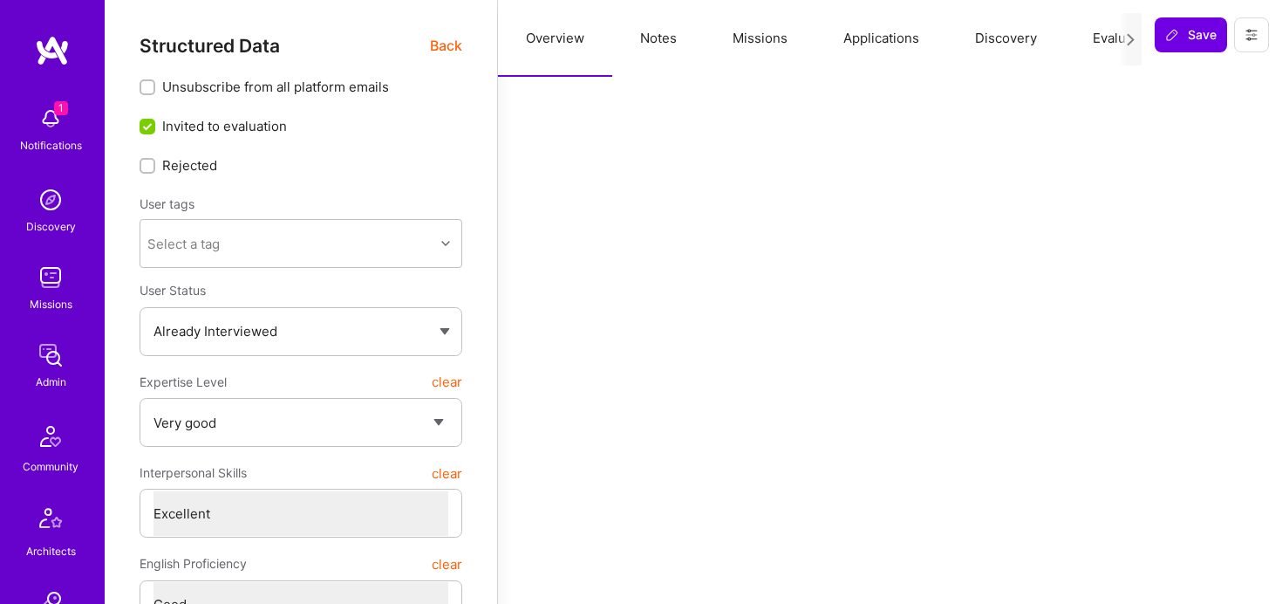
click at [656, 26] on button "Notes" at bounding box center [658, 38] width 92 height 77
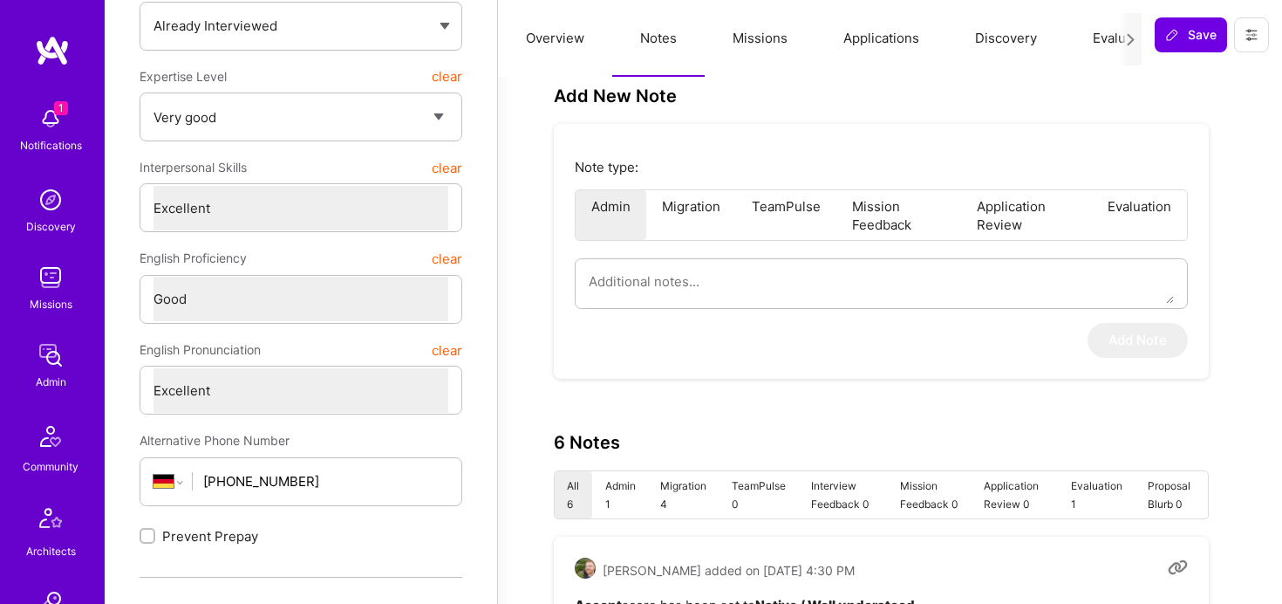
scroll to position [317, 0]
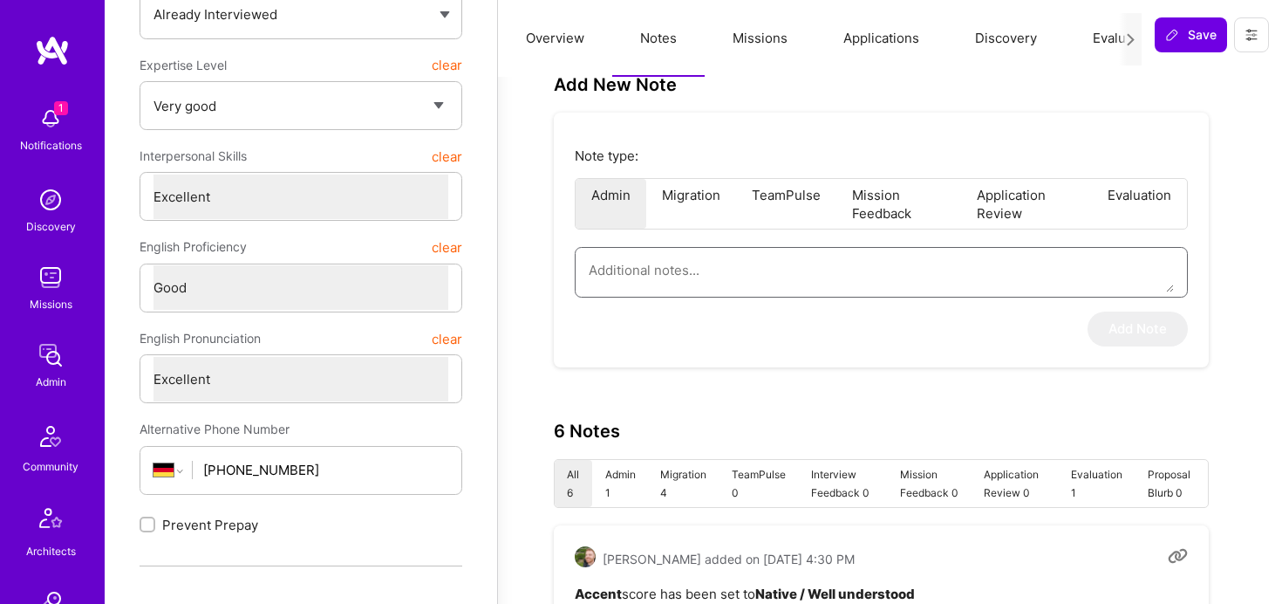
click at [756, 269] on textarea at bounding box center [881, 270] width 585 height 44
paste textarea "This is a summary of the application form submitted by [PERSON_NAME] to the Fin…"
type textarea "x"
type textarea "This is a summary of the application form submitted by [PERSON_NAME] to the Fin…"
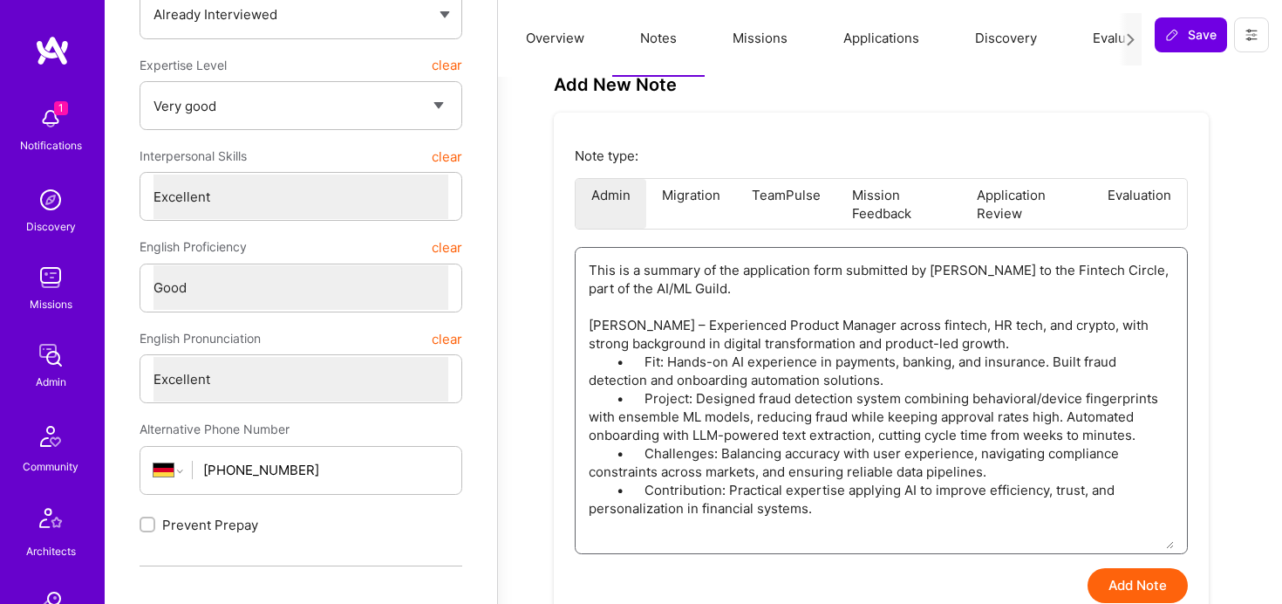
click at [605, 325] on textarea "This is a summary of the application form submitted by [PERSON_NAME] to the Fin…" at bounding box center [881, 398] width 585 height 301
type textarea "x"
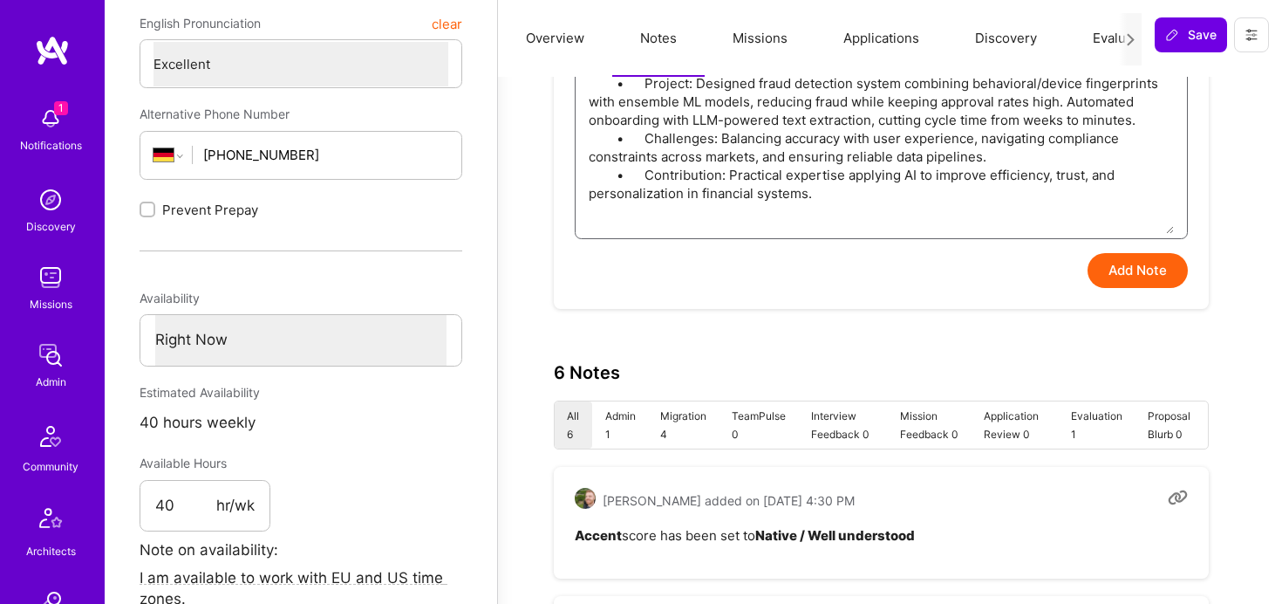
scroll to position [633, 0]
type textarea "This is a summary of the application form submitted by [PERSON_NAME] to the Fin…"
click at [1155, 277] on button "Add Note" at bounding box center [1138, 269] width 100 height 35
type textarea "x"
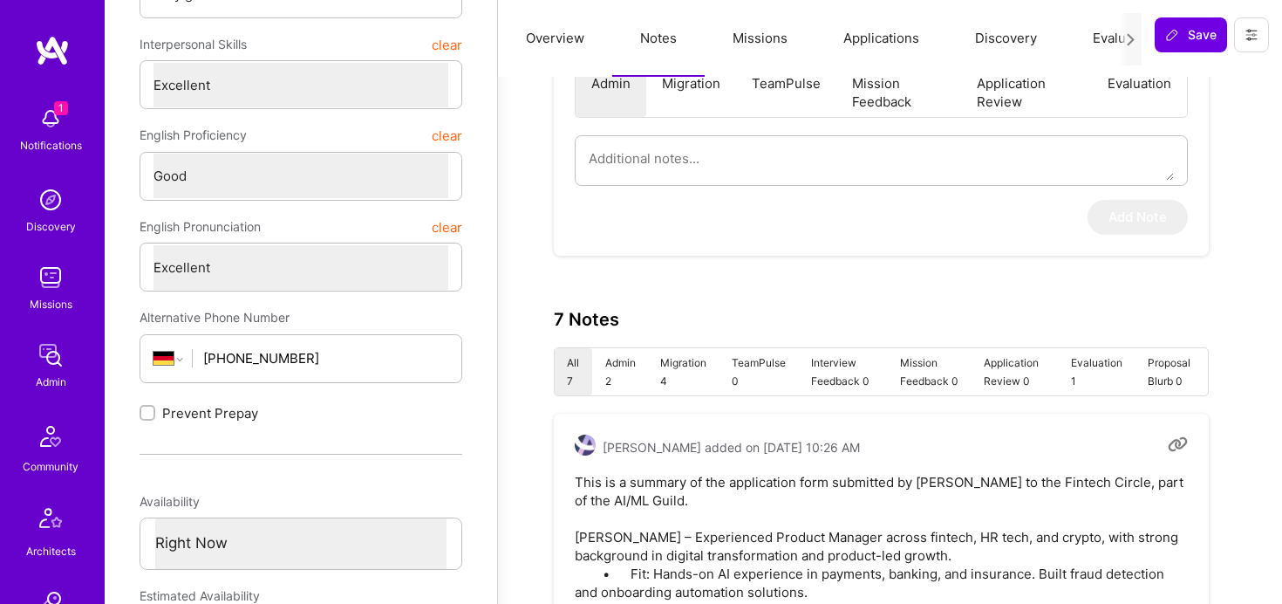
scroll to position [0, 0]
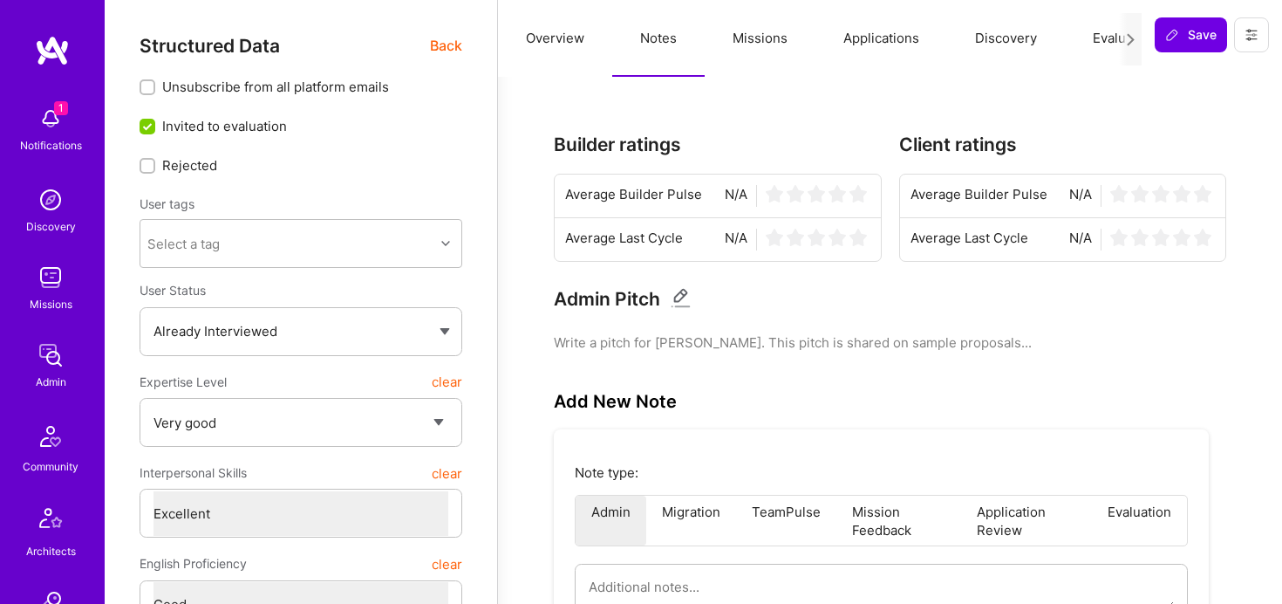
click at [1092, 38] on button "Evaluation" at bounding box center [1125, 38] width 120 height 77
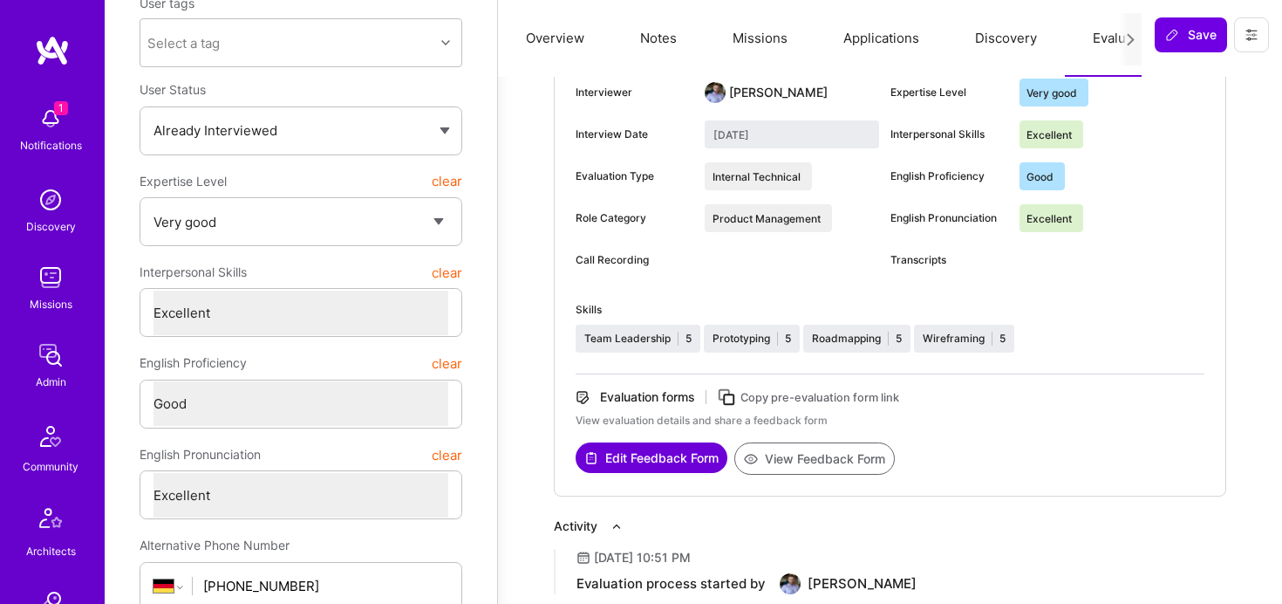
scroll to position [297, 0]
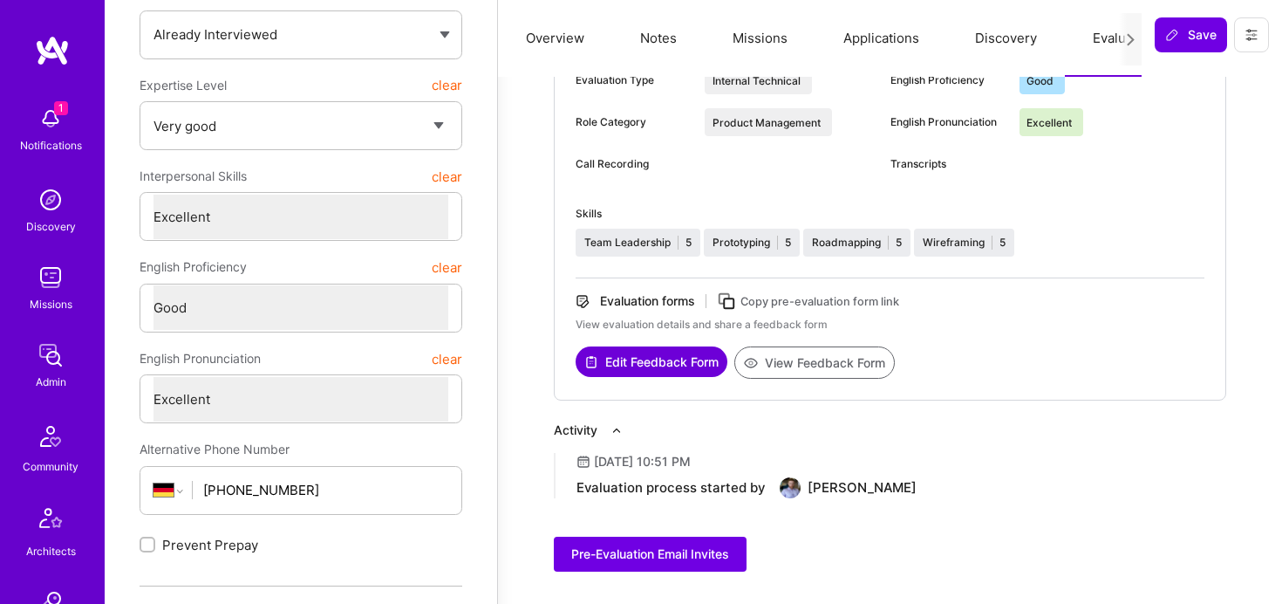
click at [799, 362] on button "View Feedback Form" at bounding box center [815, 362] width 161 height 32
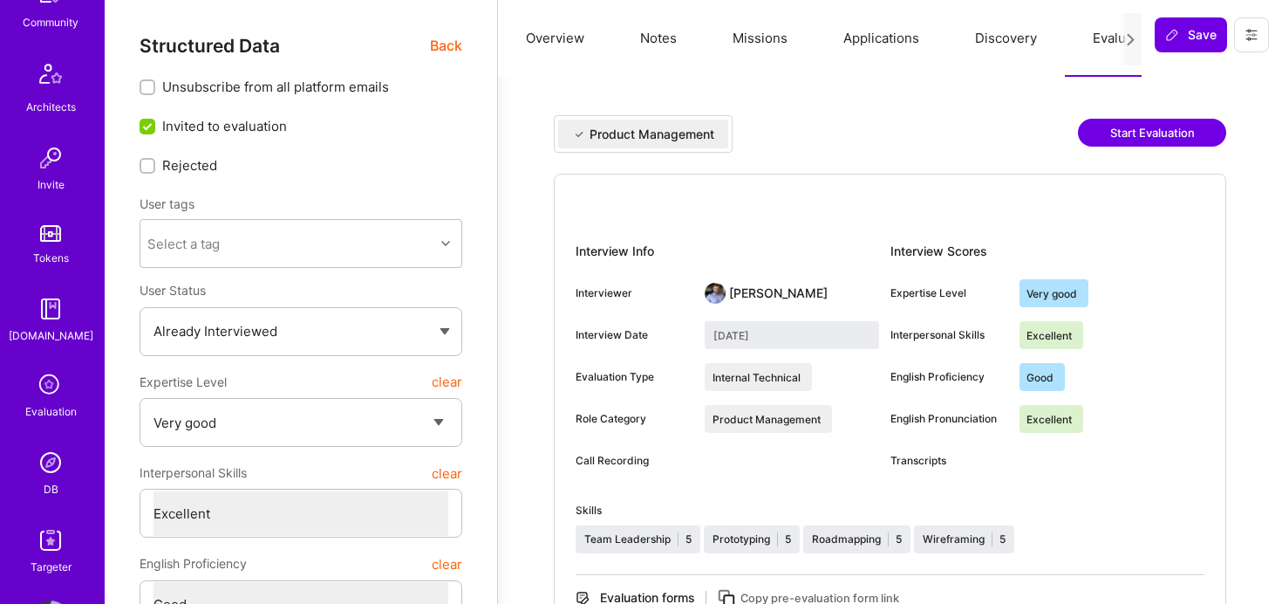
scroll to position [509, 0]
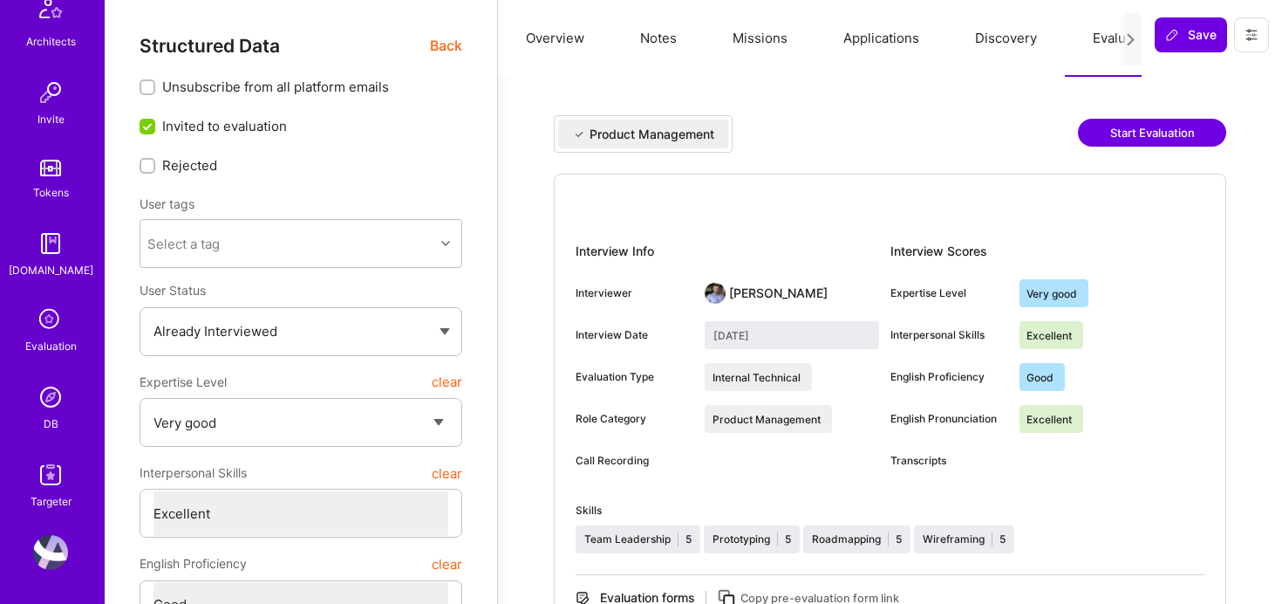
click at [51, 407] on img at bounding box center [50, 397] width 35 height 35
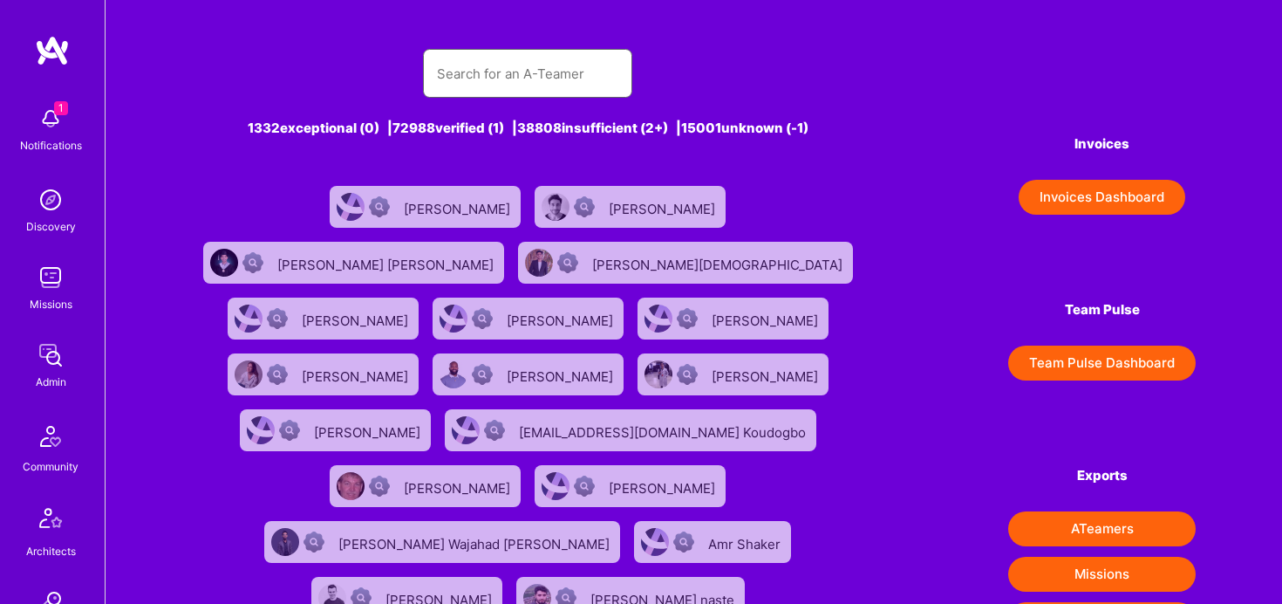
click at [591, 75] on input "text" at bounding box center [527, 73] width 181 height 44
paste input "[EMAIL_ADDRESS][DOMAIN_NAME]"
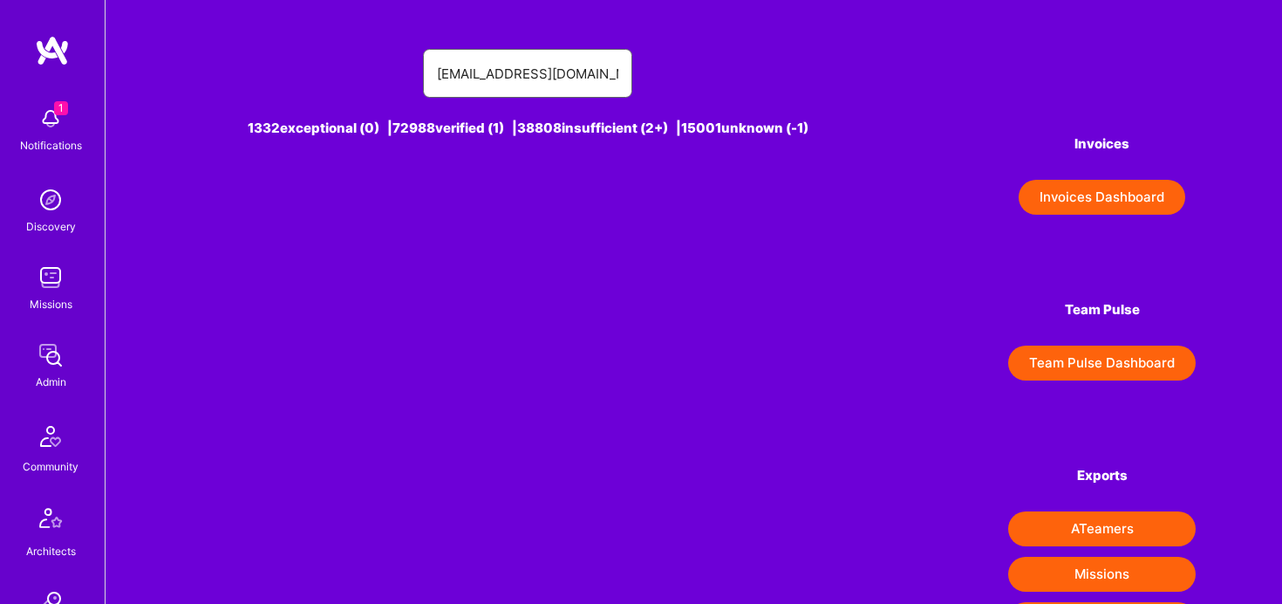
click at [441, 76] on input "[EMAIL_ADDRESS][DOMAIN_NAME]" at bounding box center [527, 73] width 181 height 44
type input "[EMAIL_ADDRESS][DOMAIN_NAME]"
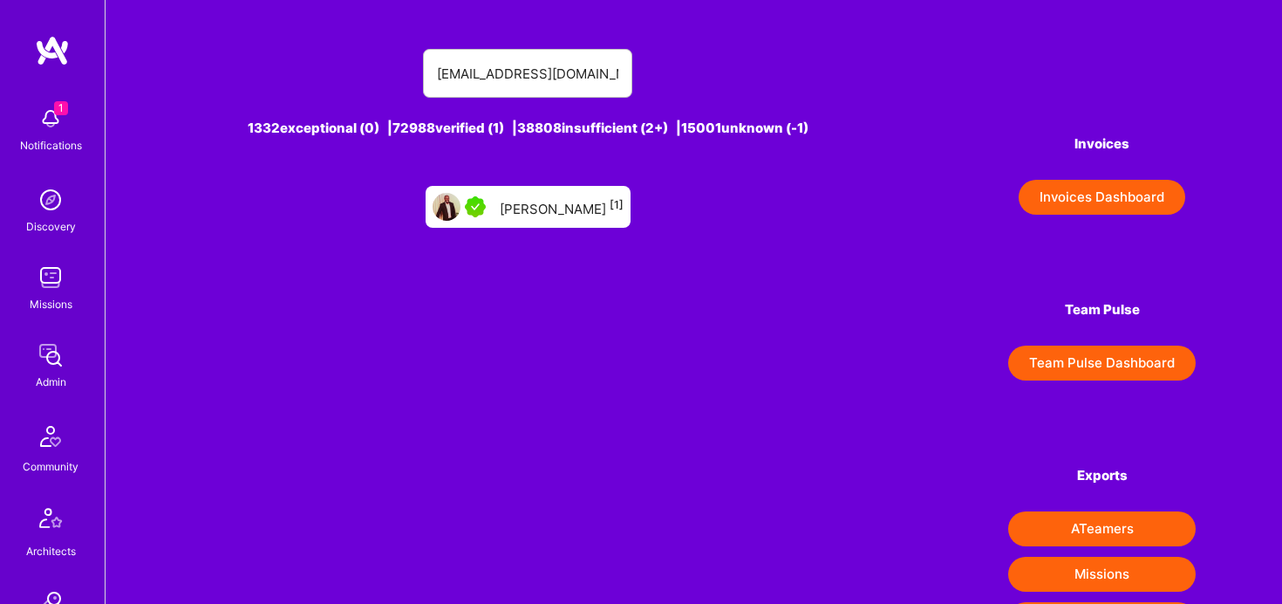
click at [571, 203] on div "[PERSON_NAME] [1]" at bounding box center [562, 206] width 124 height 23
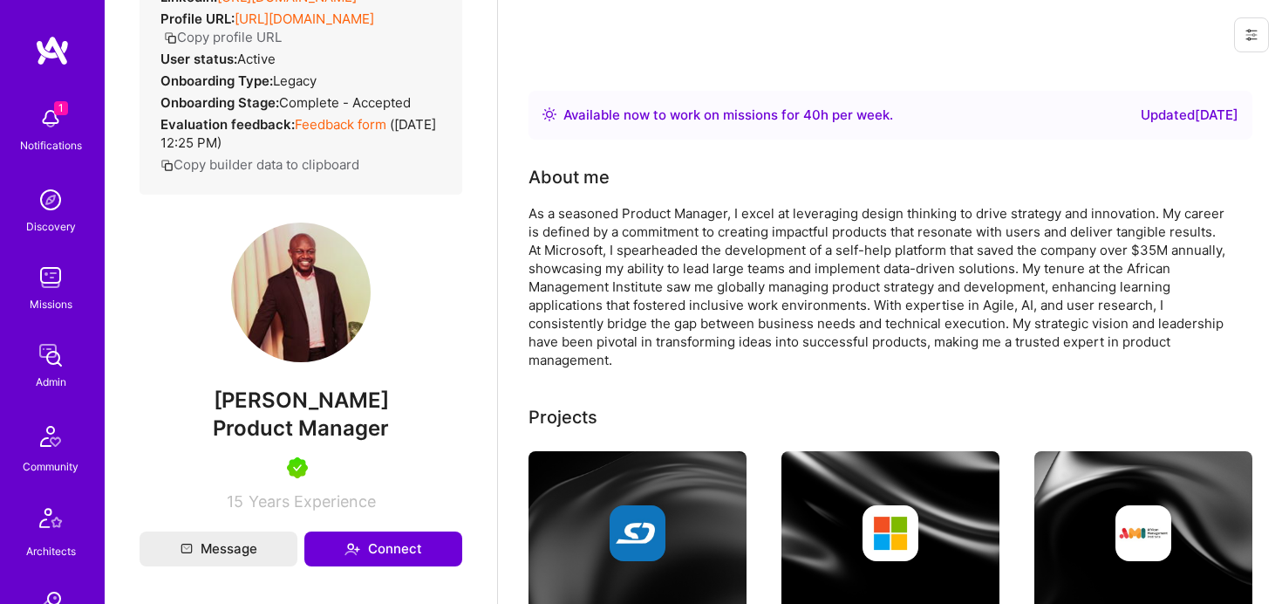
scroll to position [272, 0]
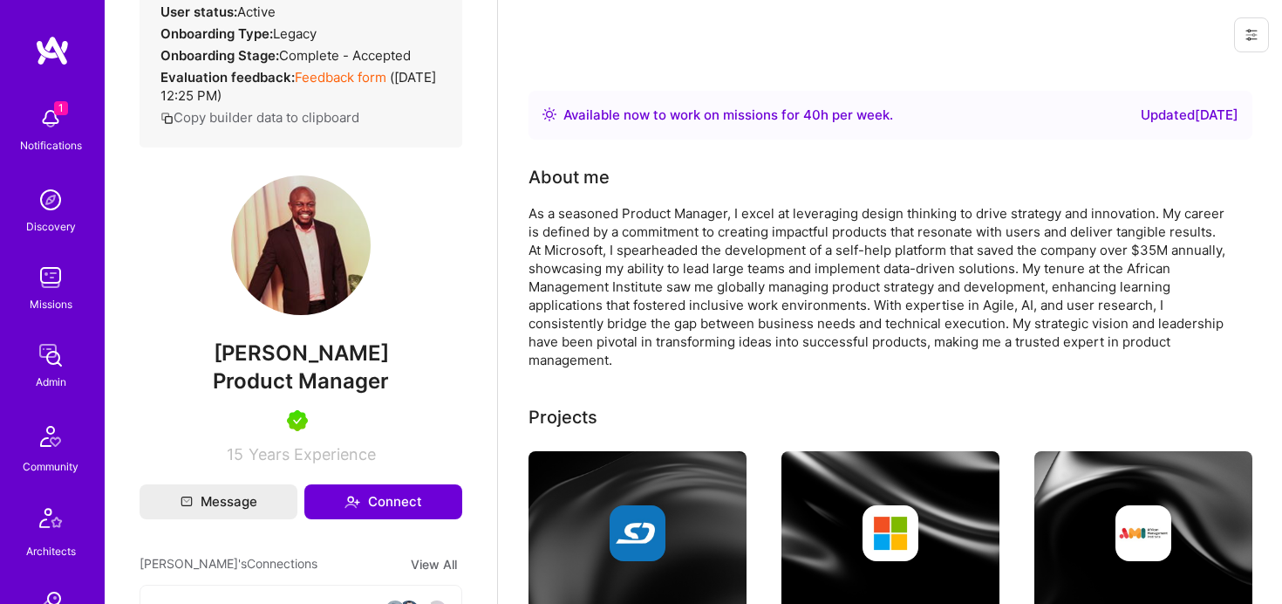
click at [325, 366] on span "[PERSON_NAME]" at bounding box center [301, 353] width 323 height 26
click at [319, 393] on span "Product Manager" at bounding box center [301, 380] width 176 height 25
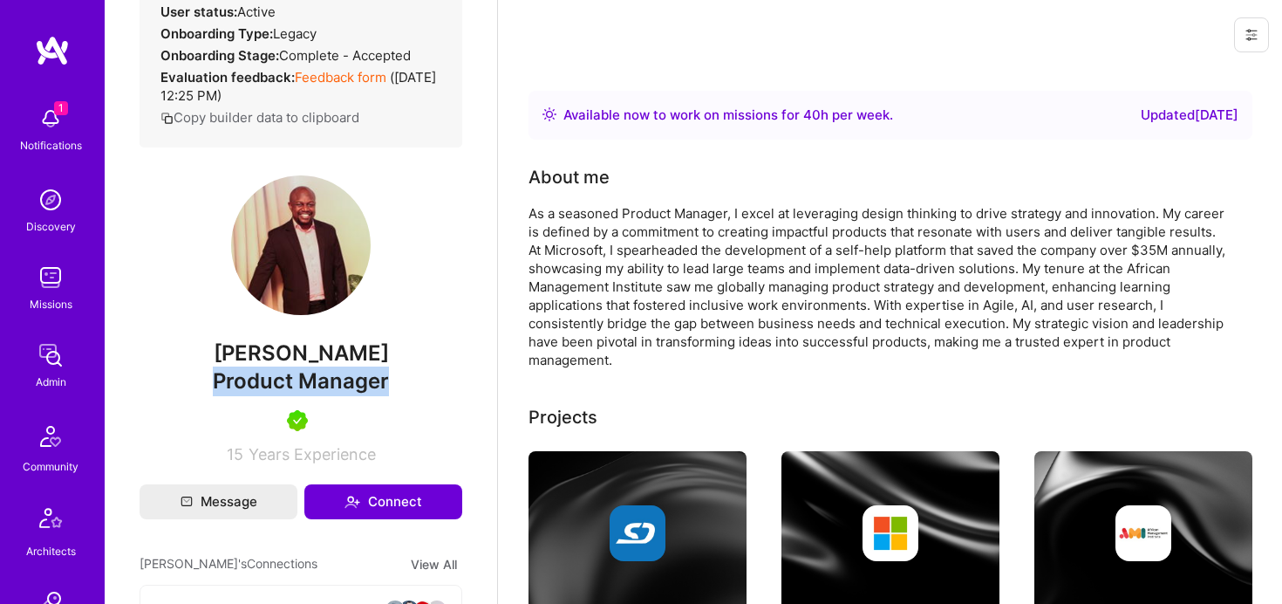
click at [319, 393] on span "Product Manager" at bounding box center [301, 380] width 176 height 25
copy span "Product Manager"
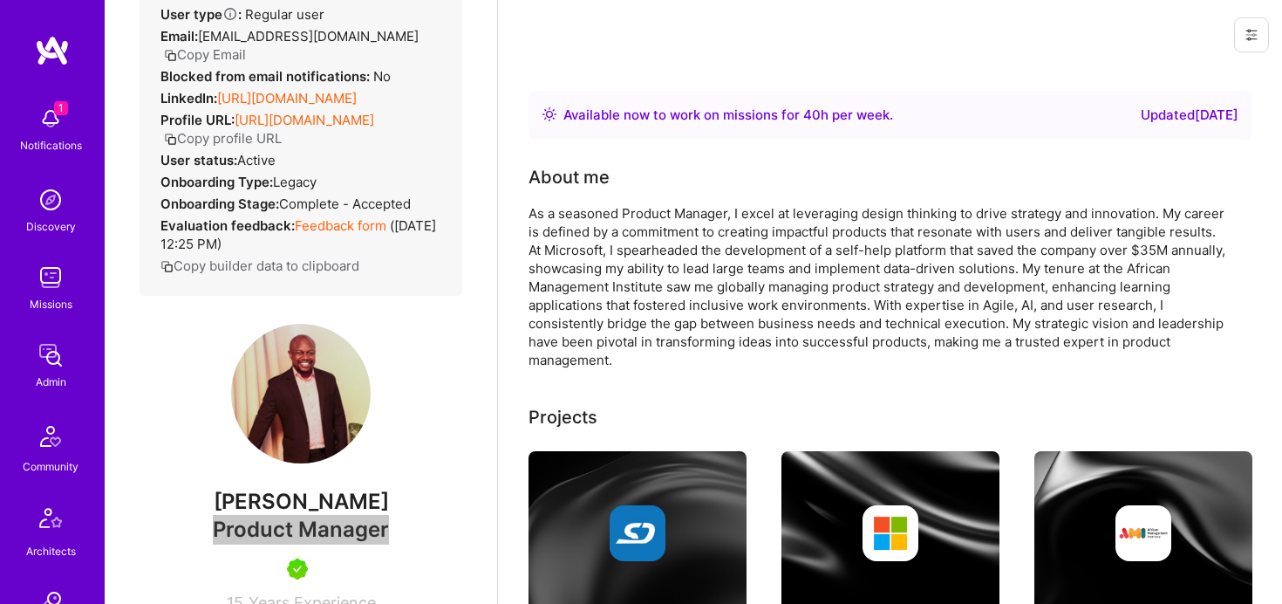
scroll to position [100, 0]
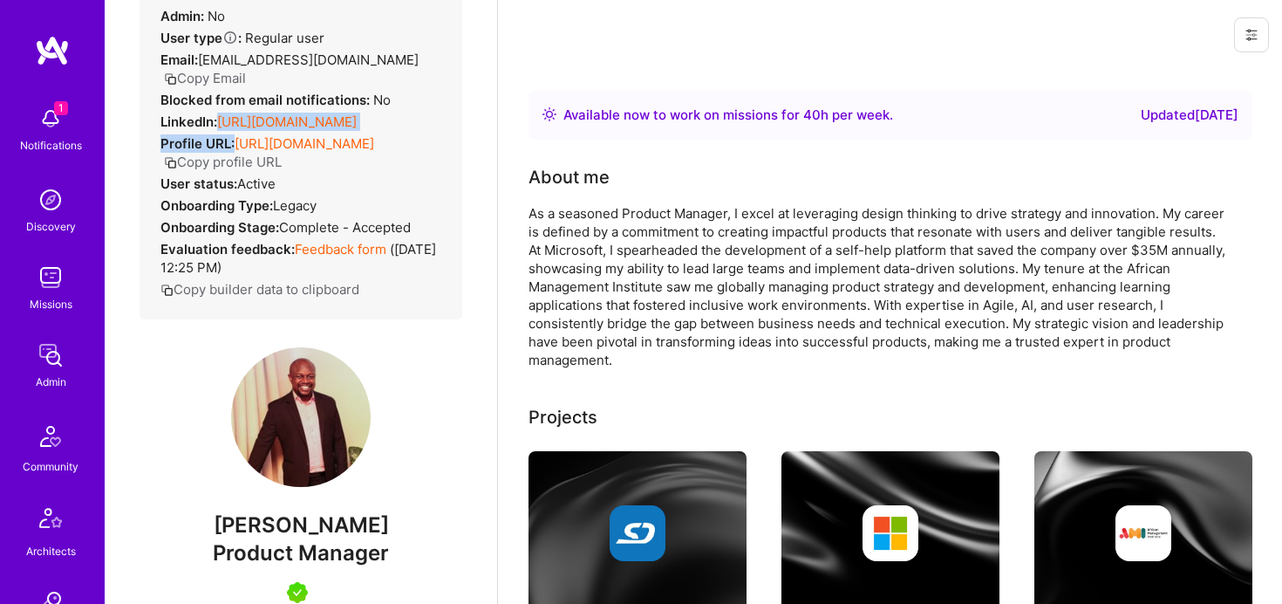
drag, startPoint x: 217, startPoint y: 122, endPoint x: 428, endPoint y: 134, distance: 211.5
click at [428, 134] on div "Admin data Details User ID: 66fd9724c5544d00127cd809 Admin: No User type Regula…" at bounding box center [301, 127] width 323 height 385
copy div "[URL][DOMAIN_NAME] Profile URL:"
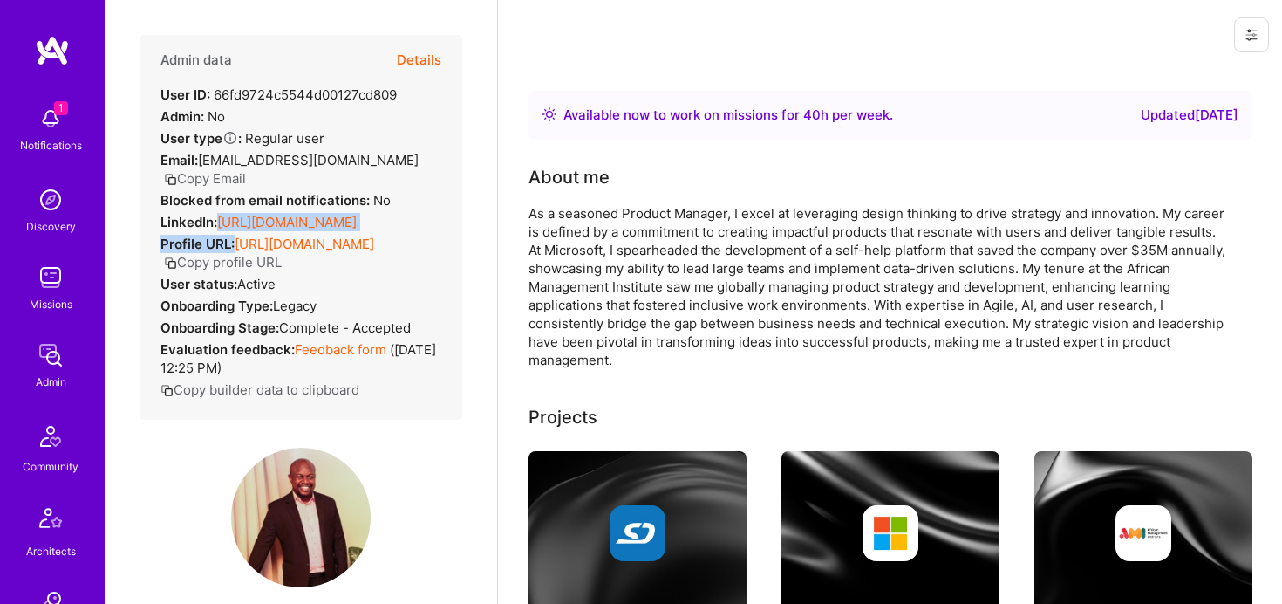
click at [414, 62] on button "Details" at bounding box center [419, 60] width 44 height 51
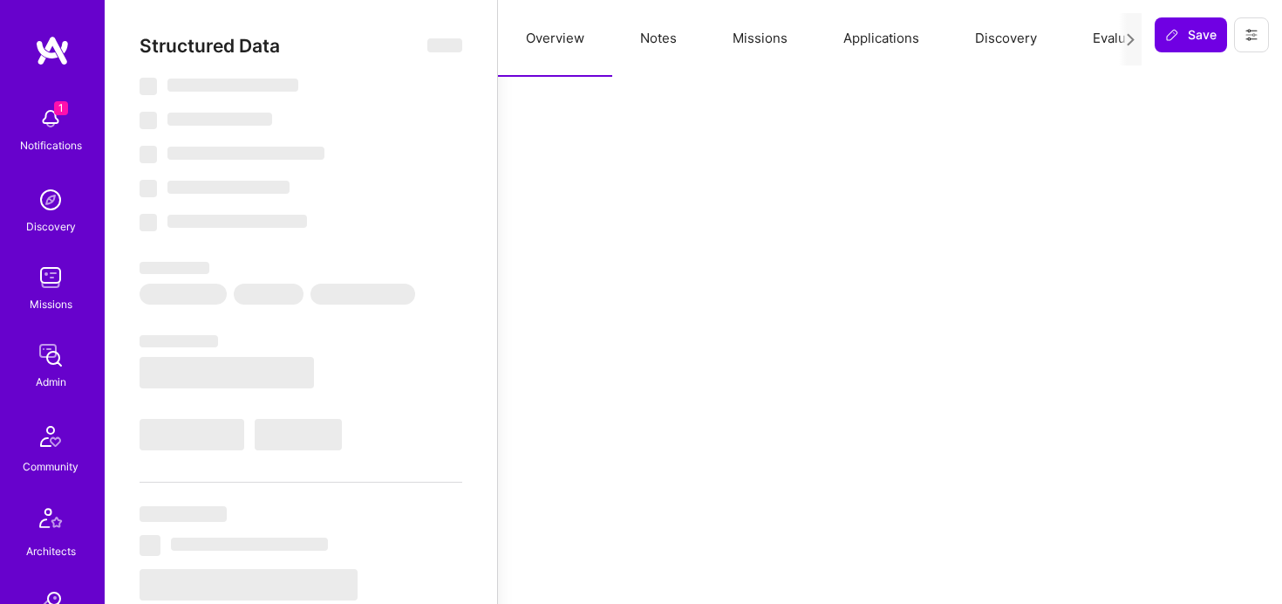
click at [661, 41] on button "Notes" at bounding box center [658, 38] width 92 height 77
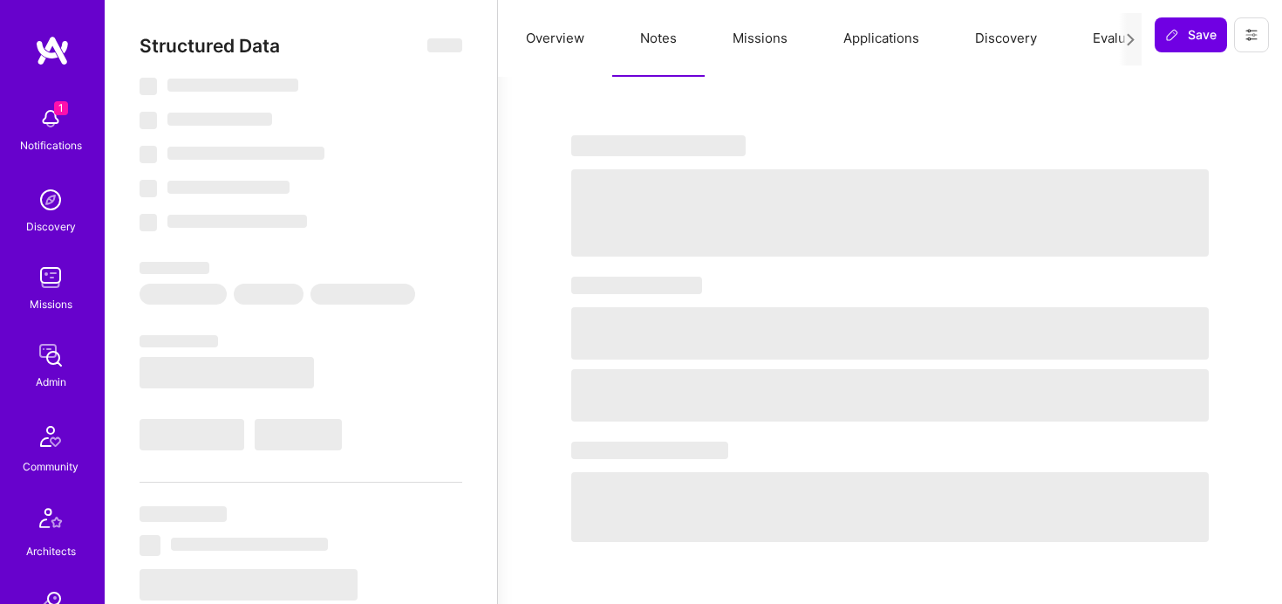
type textarea "x"
select select "Right Now"
select select "5"
select select "7"
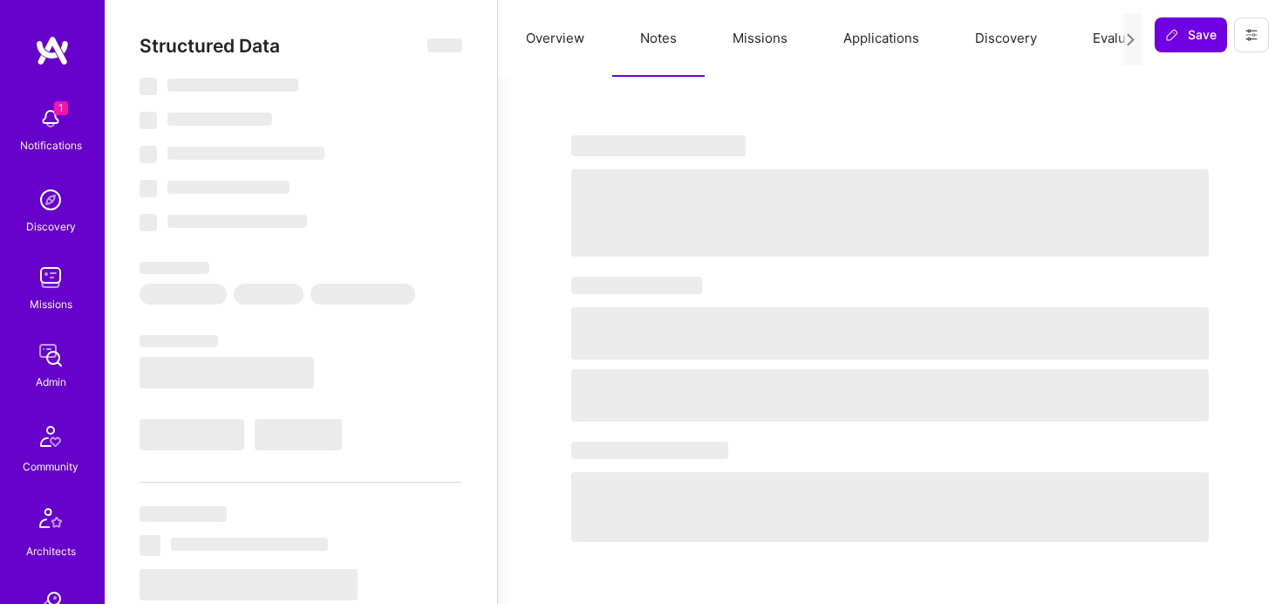
select select "7"
select select "KE"
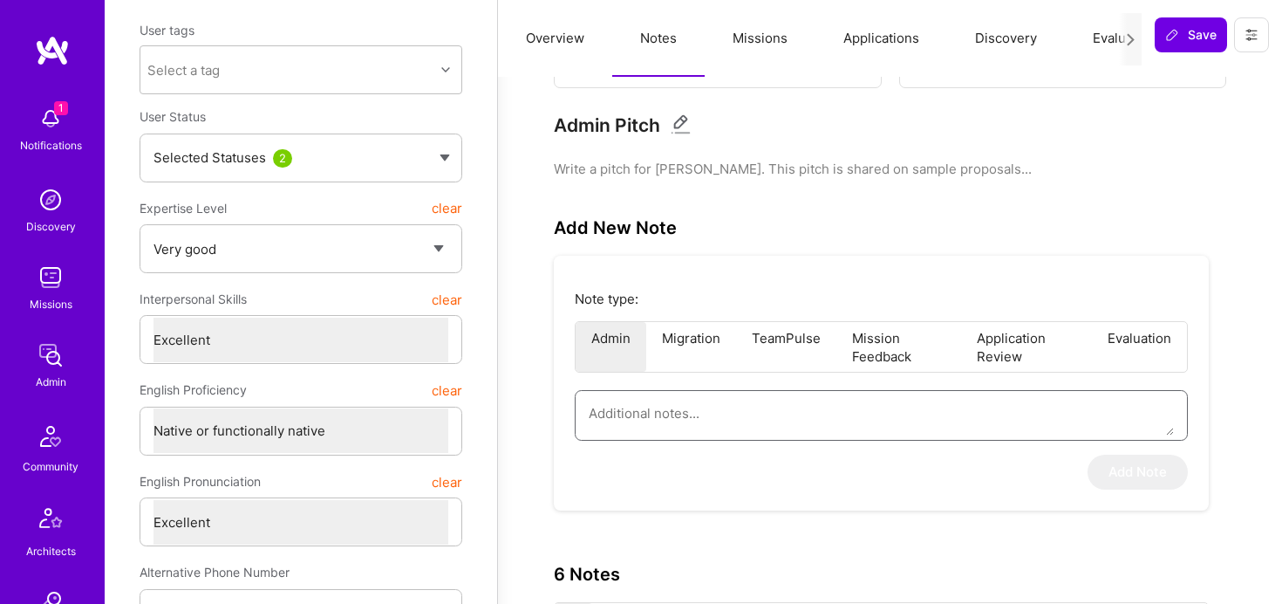
click at [712, 408] on textarea at bounding box center [881, 413] width 585 height 44
paste textarea "This is a summary of the application form submitted by [PERSON_NAME] to the Fin…"
type textarea "x"
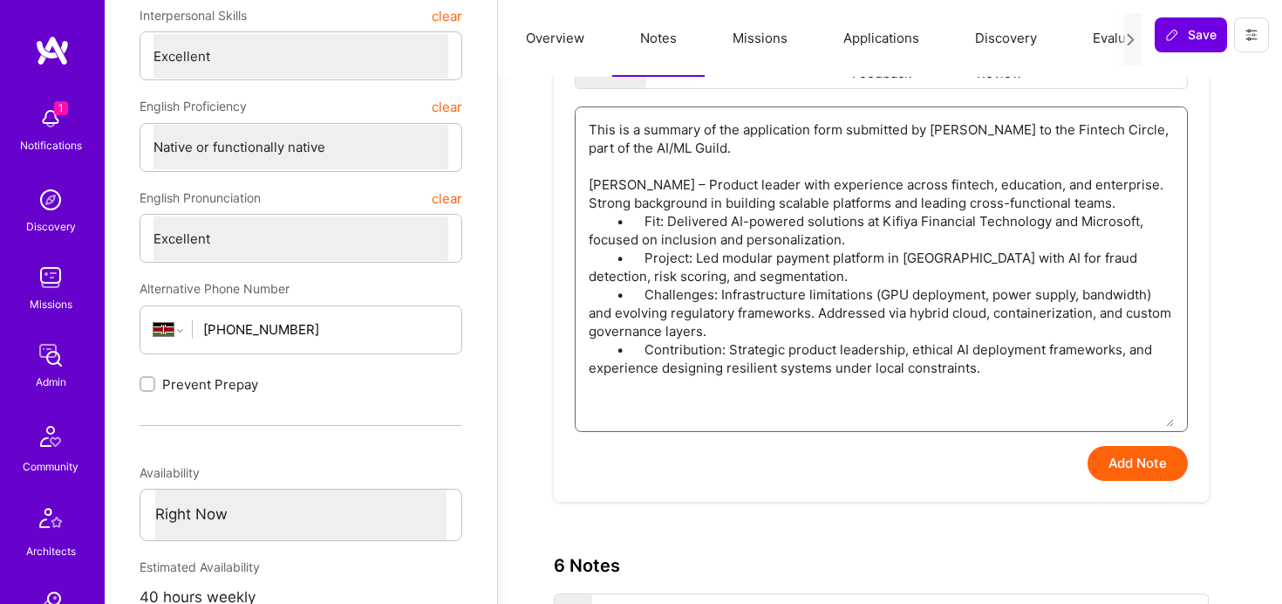
scroll to position [532, 0]
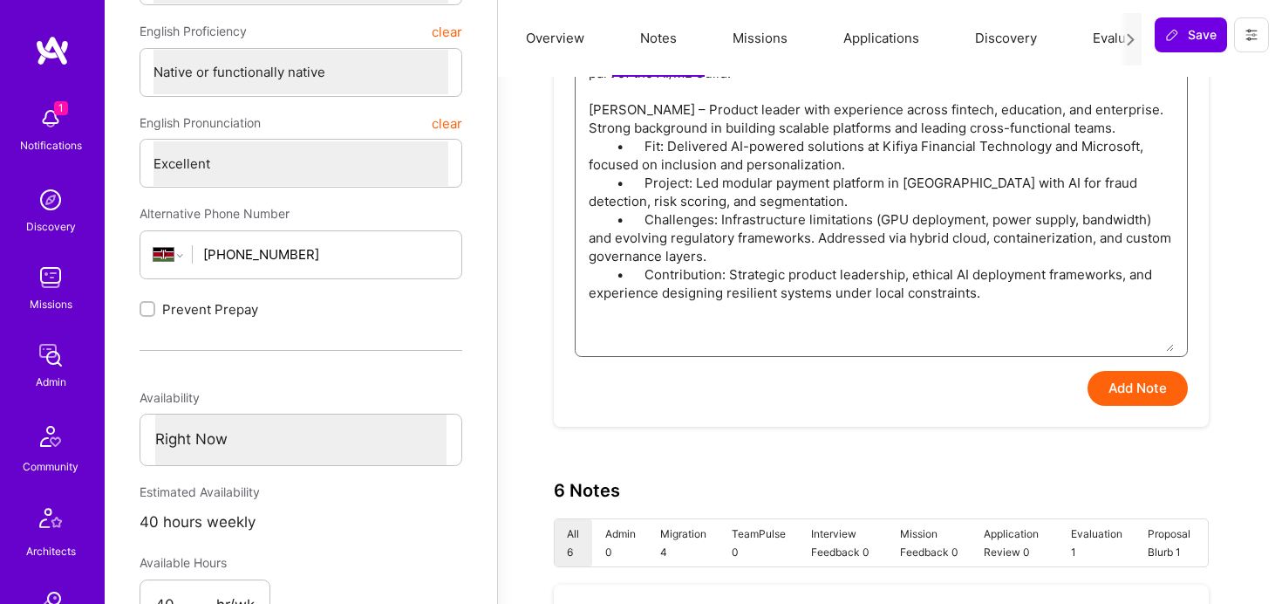
type textarea "This is a summary of the application form submitted by [PERSON_NAME] to the Fin…"
click at [1123, 390] on button "Add Note" at bounding box center [1138, 388] width 100 height 35
type textarea "x"
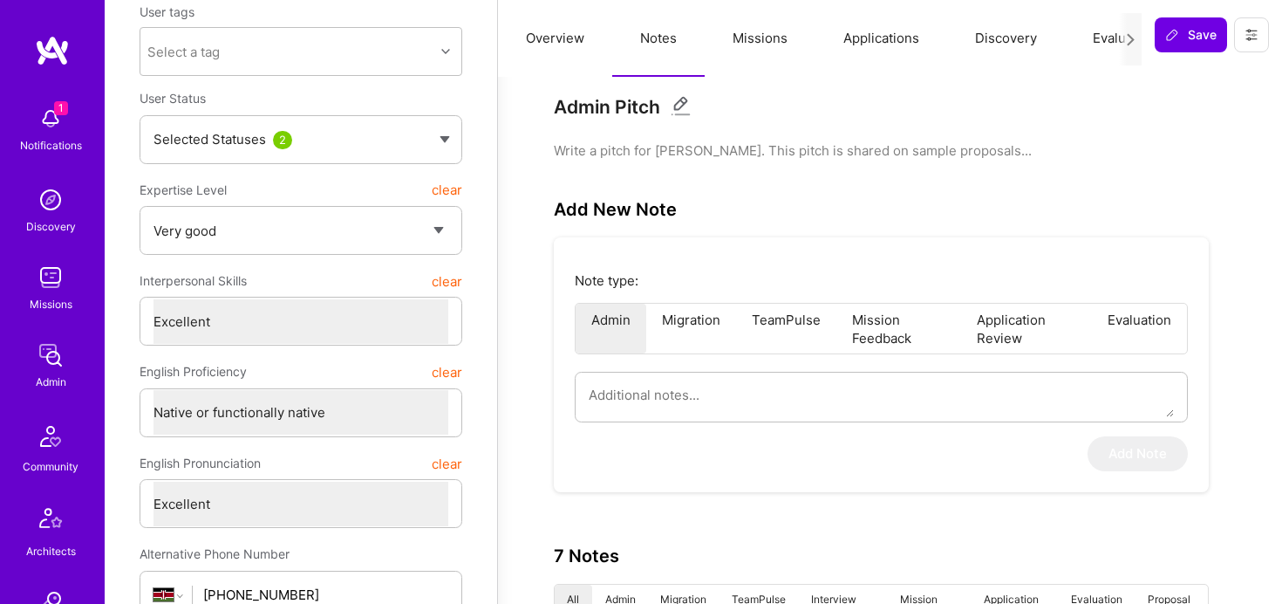
scroll to position [0, 0]
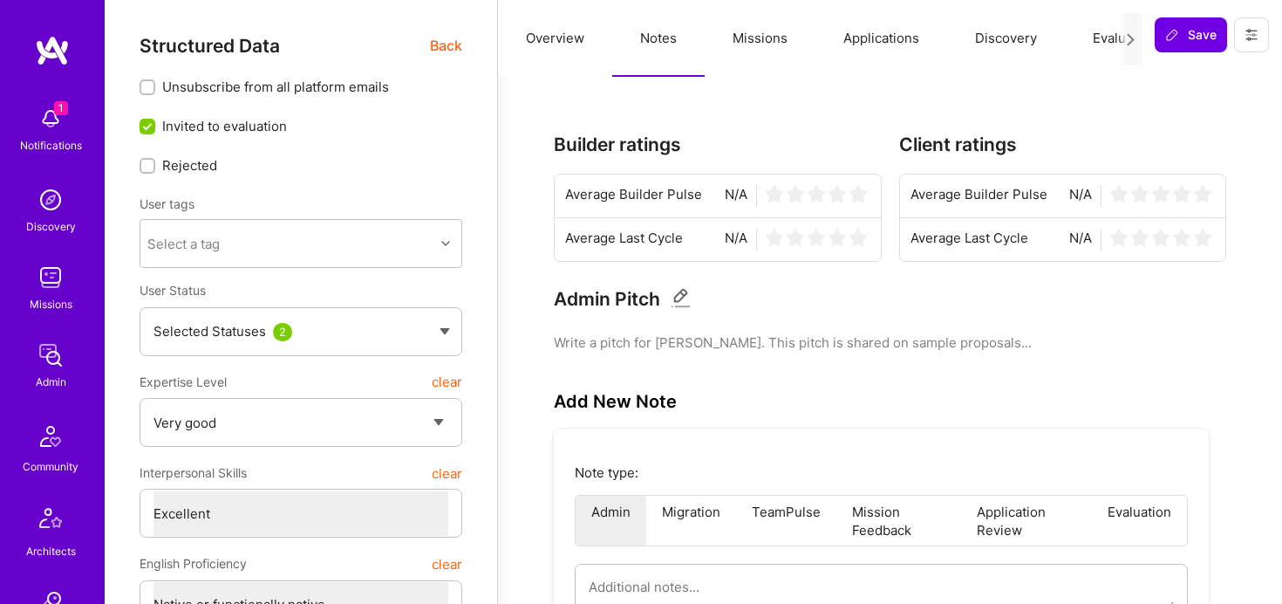
click at [1103, 45] on button "Evaluation" at bounding box center [1125, 38] width 120 height 77
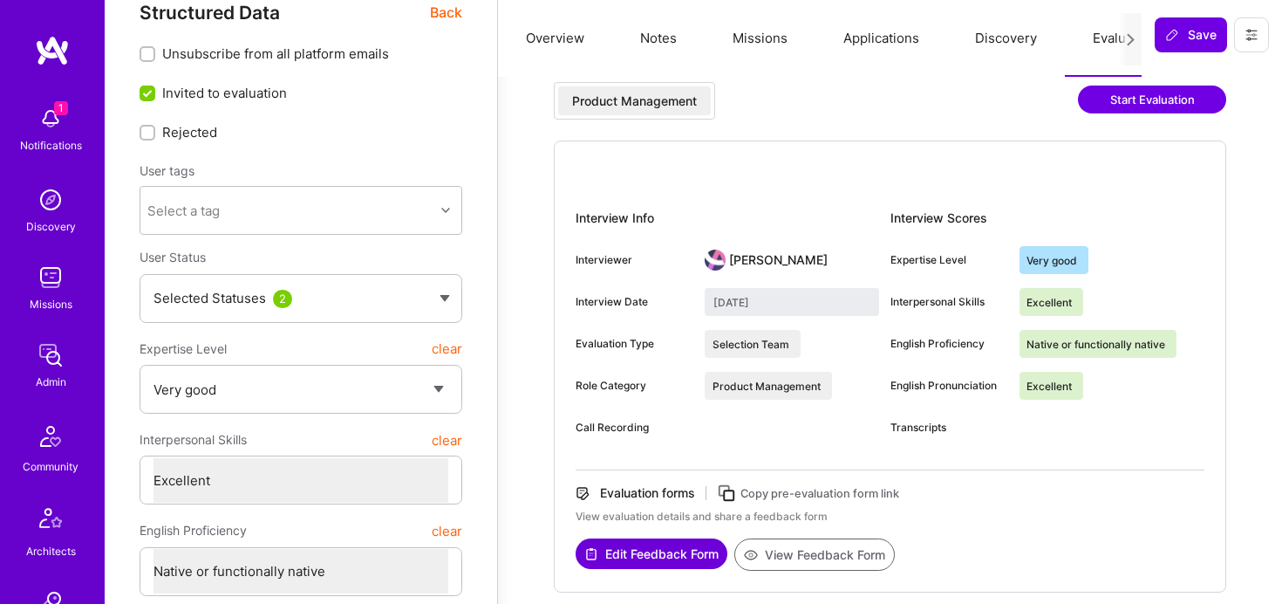
scroll to position [78, 0]
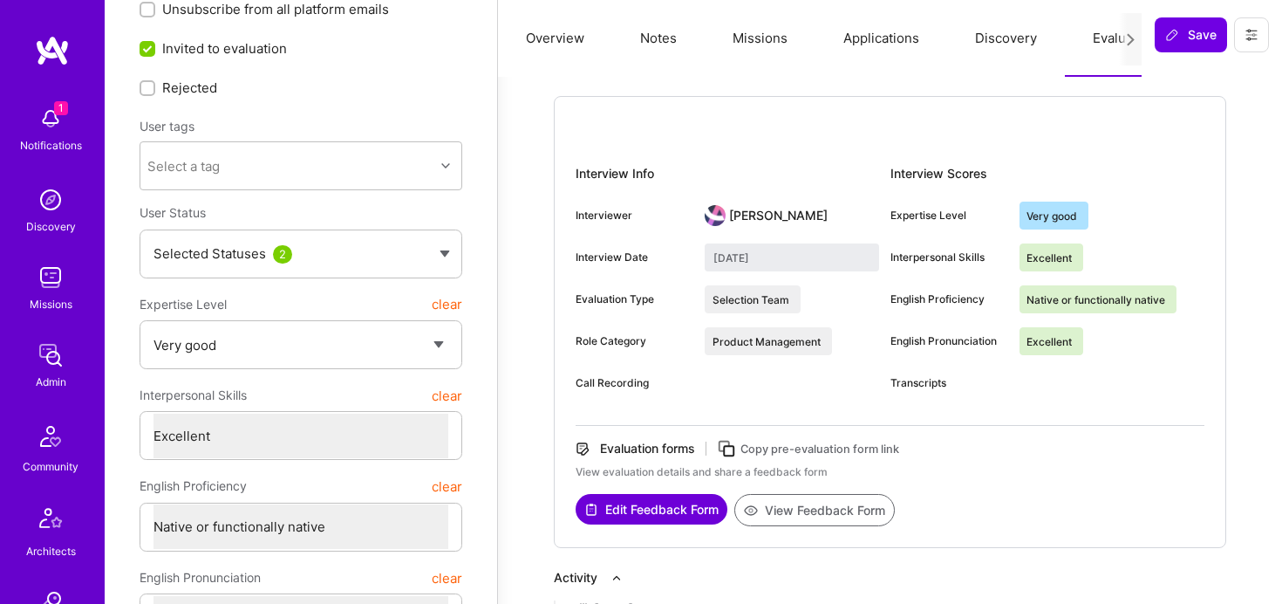
click at [805, 501] on button "View Feedback Form" at bounding box center [815, 510] width 161 height 32
